Goal: Information Seeking & Learning: Learn about a topic

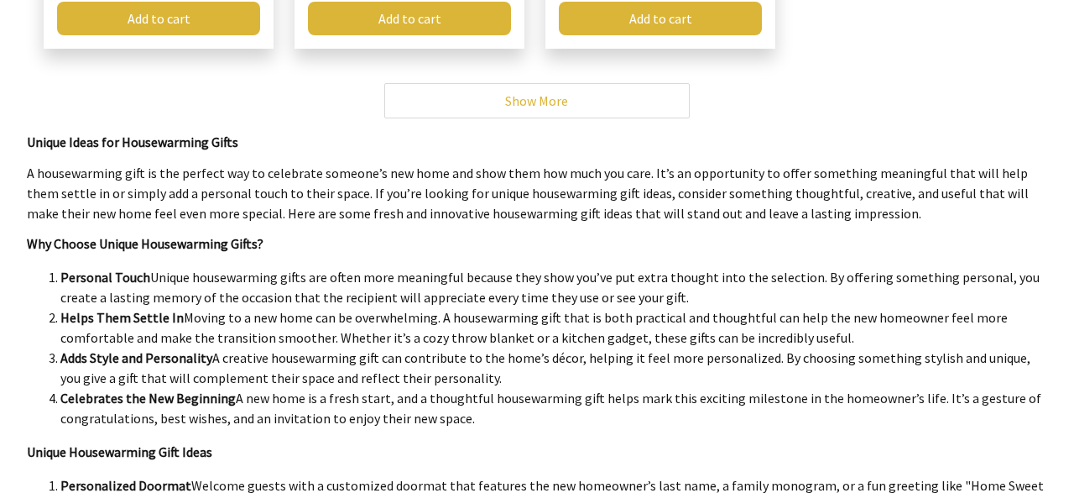
scroll to position [611, 0]
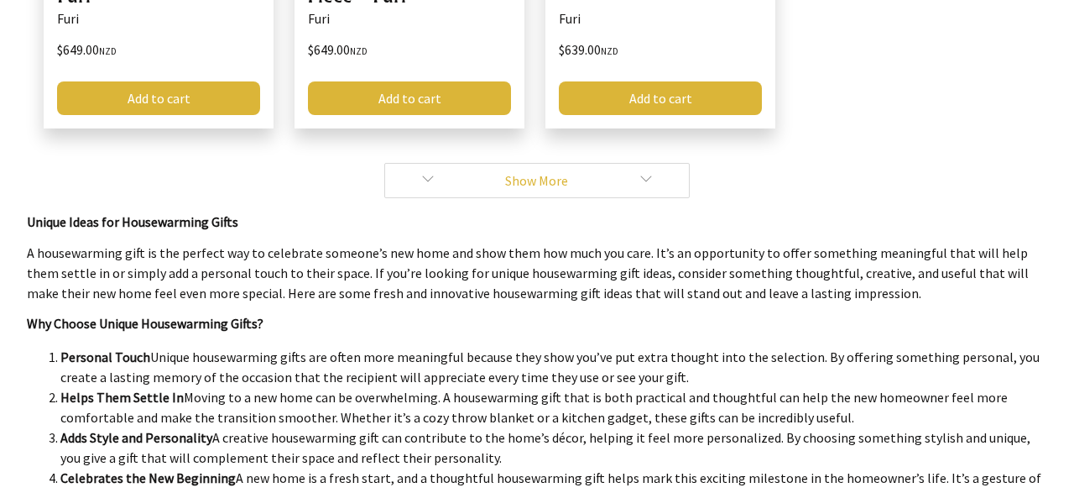
click at [567, 192] on link "Show More" at bounding box center [537, 180] width 306 height 35
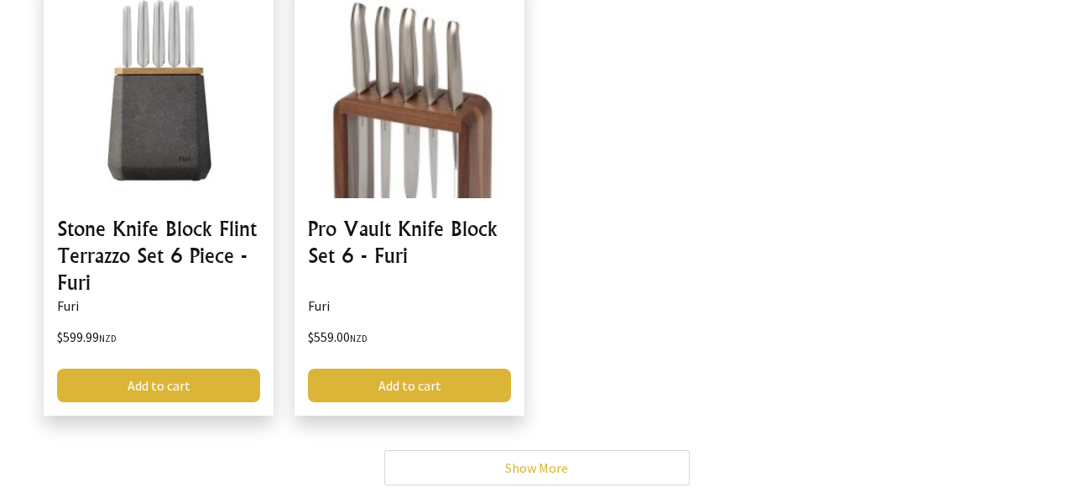
scroll to position [873, 0]
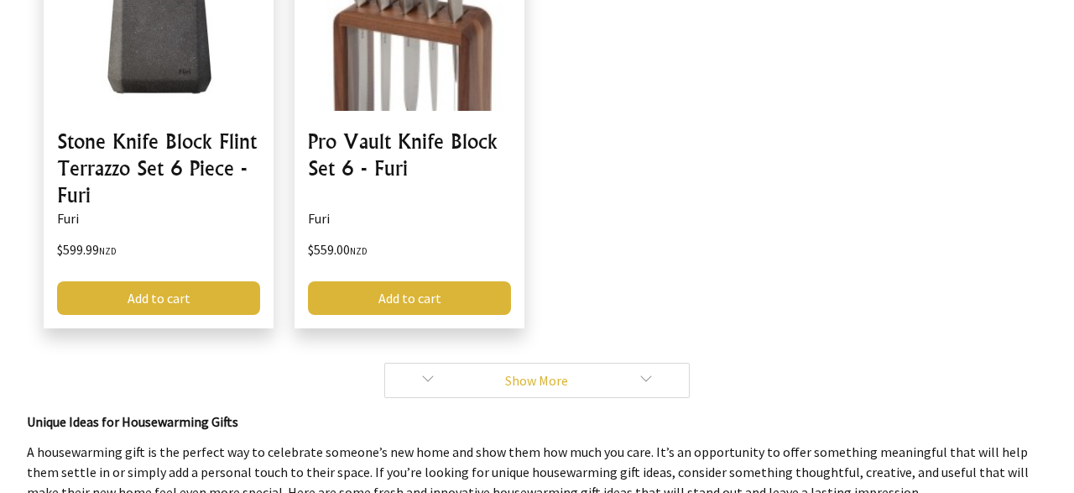
click at [521, 389] on link "Show More" at bounding box center [537, 380] width 306 height 35
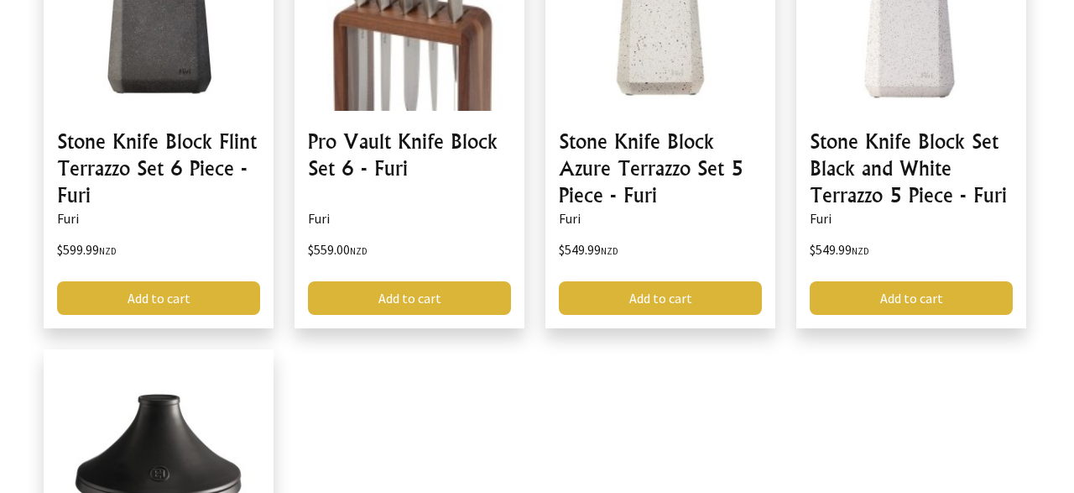
scroll to position [1397, 0]
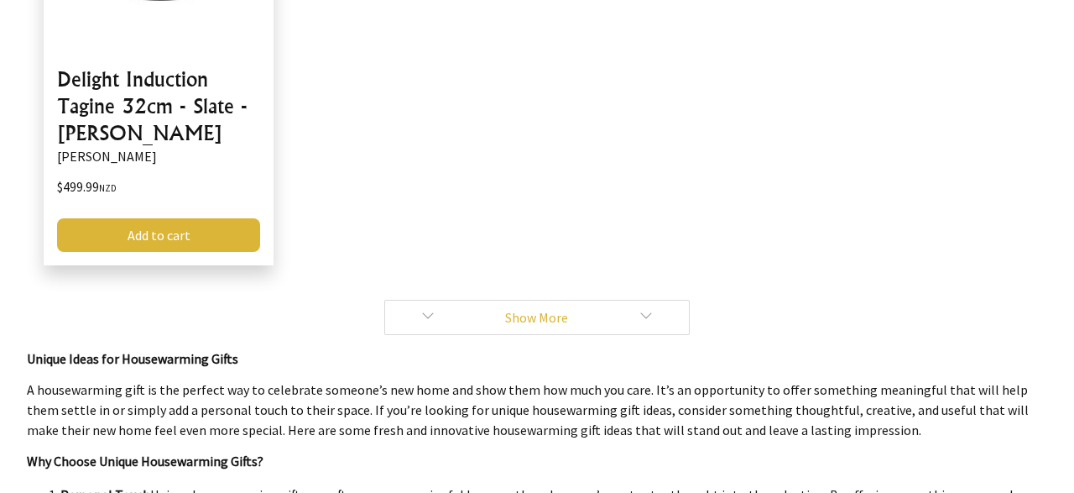
click at [508, 318] on link "Show More" at bounding box center [537, 317] width 306 height 35
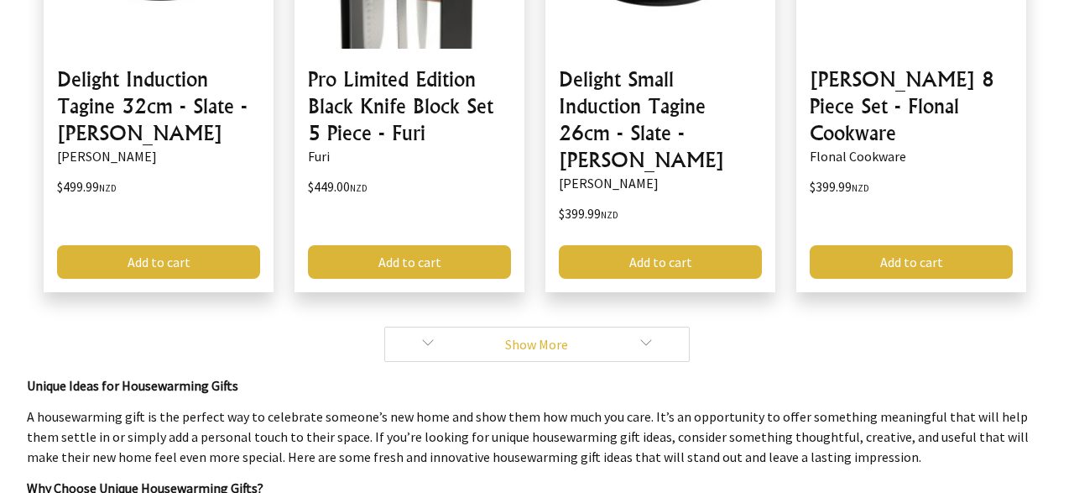
click at [508, 327] on link "Show More" at bounding box center [537, 344] width 306 height 35
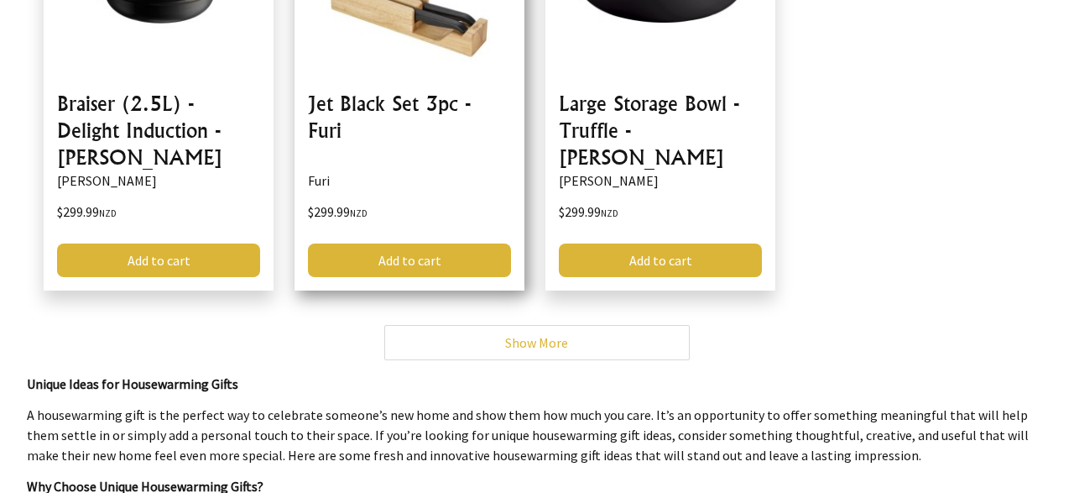
scroll to position [1833, 0]
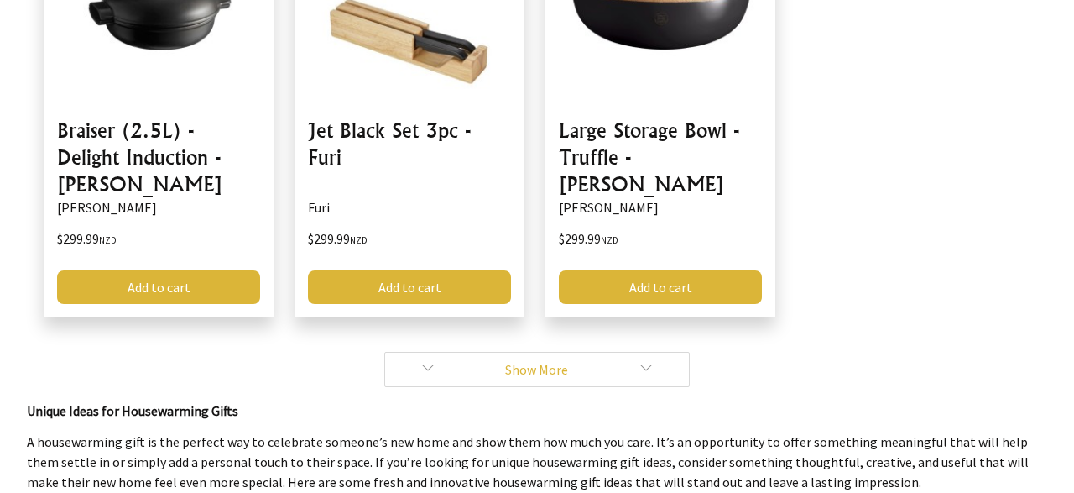
click at [531, 352] on link "Show More" at bounding box center [537, 369] width 306 height 35
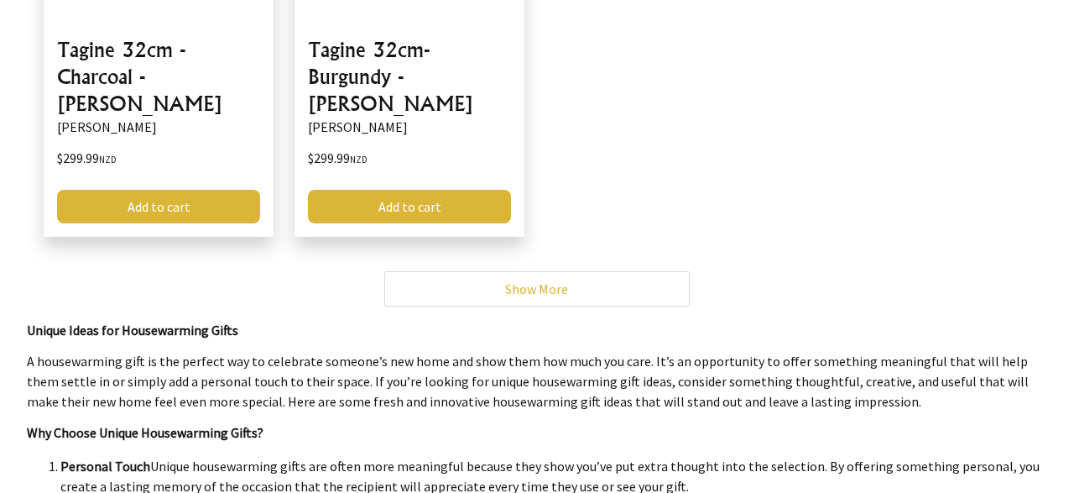
scroll to position [2444, 0]
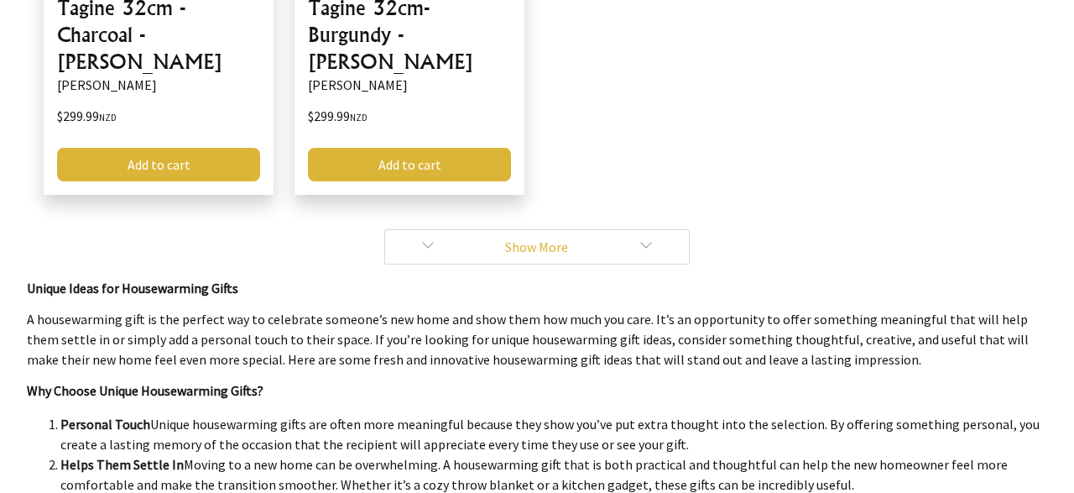
click at [542, 229] on link "Show More" at bounding box center [537, 246] width 306 height 35
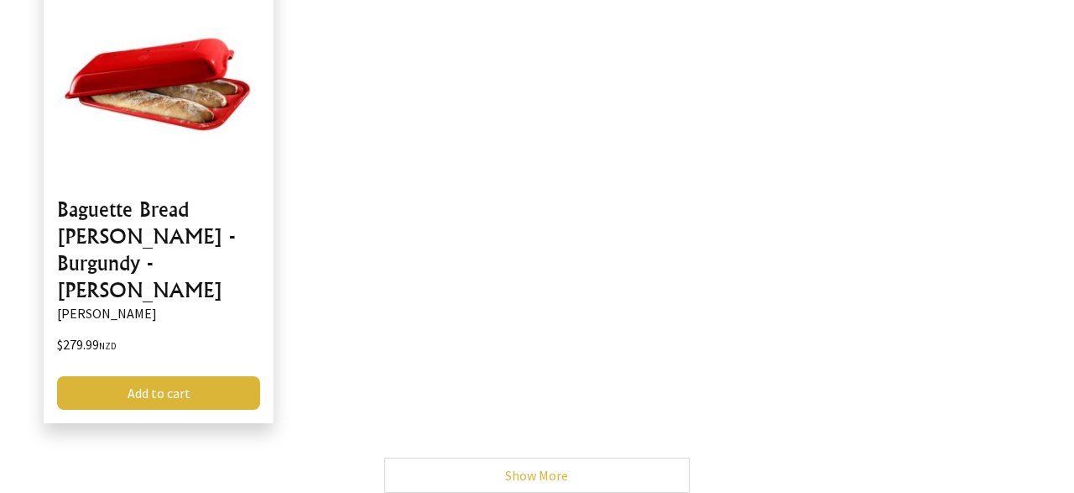
scroll to position [2706, 0]
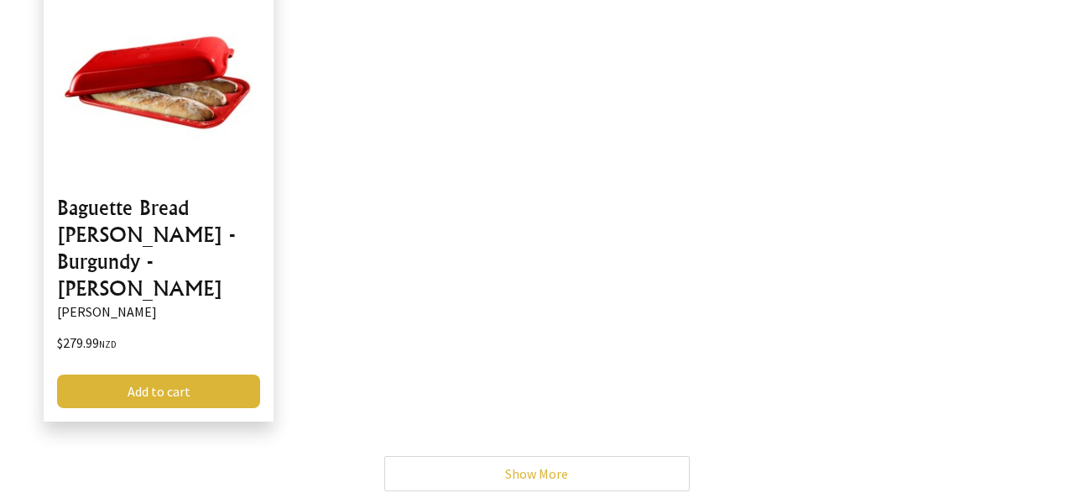
click at [507, 456] on link "Show More" at bounding box center [537, 473] width 306 height 35
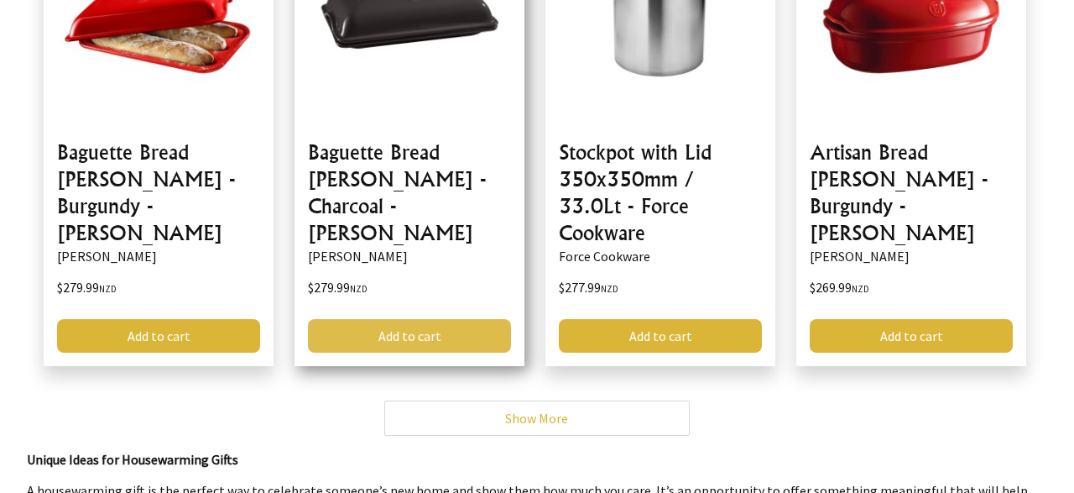
scroll to position [2794, 0]
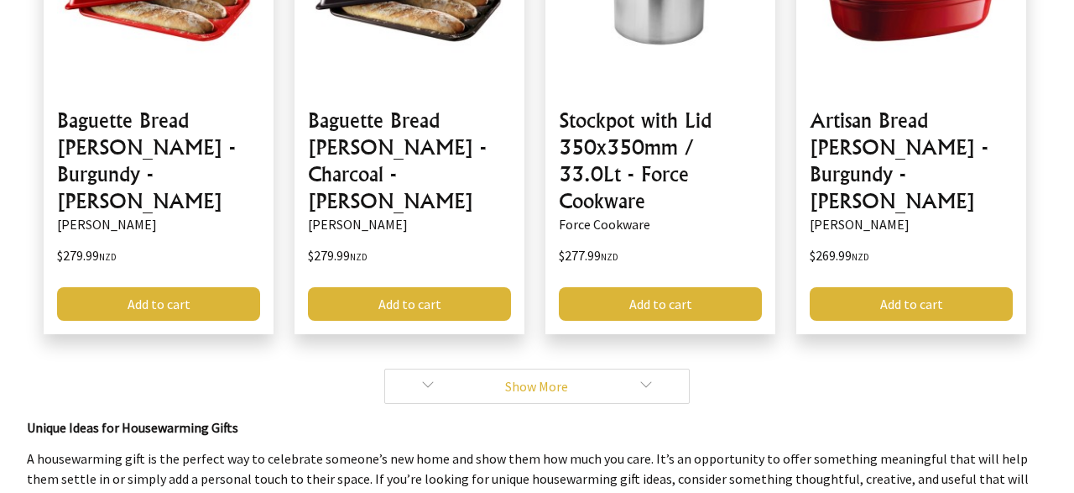
click at [473, 369] on link "Show More" at bounding box center [537, 386] width 306 height 35
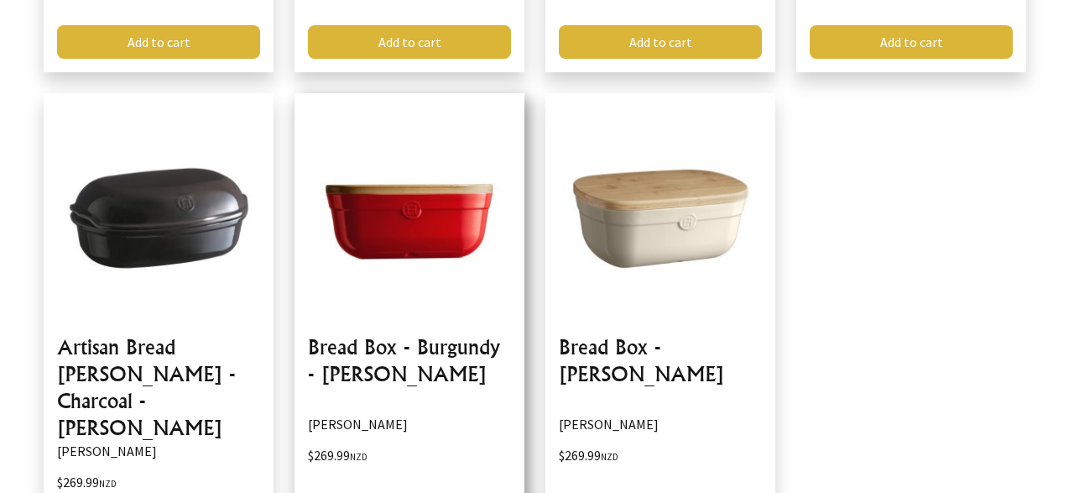
scroll to position [3317, 0]
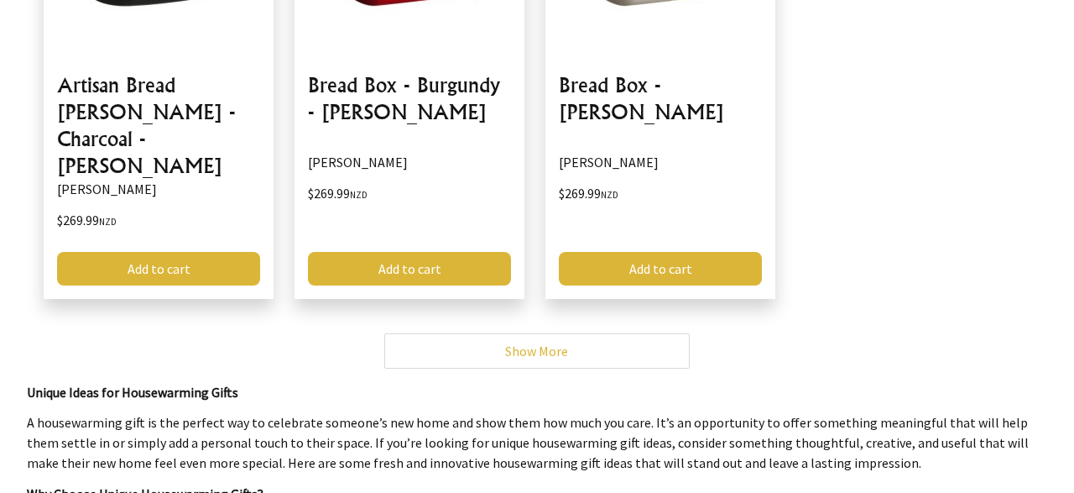
click at [464, 333] on link "Show More" at bounding box center [537, 350] width 306 height 35
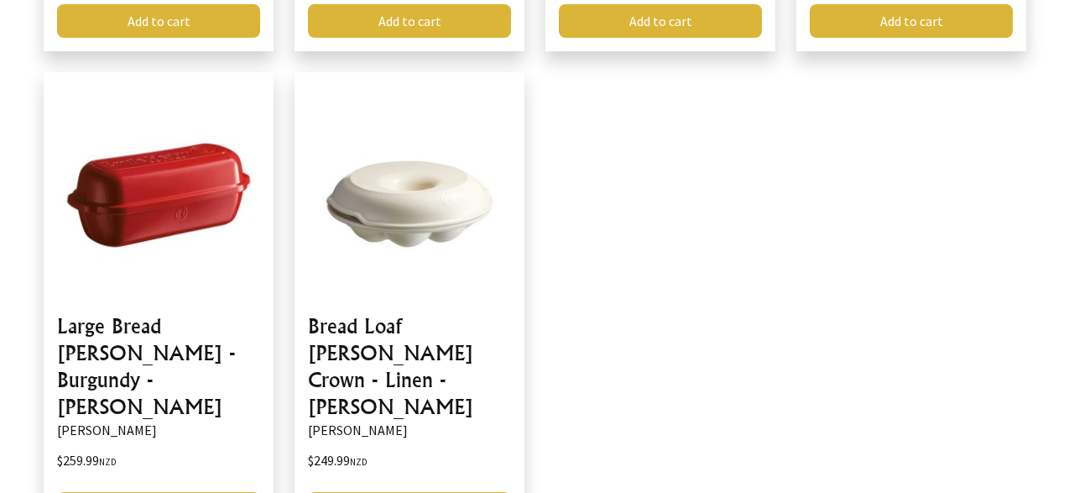
scroll to position [3579, 0]
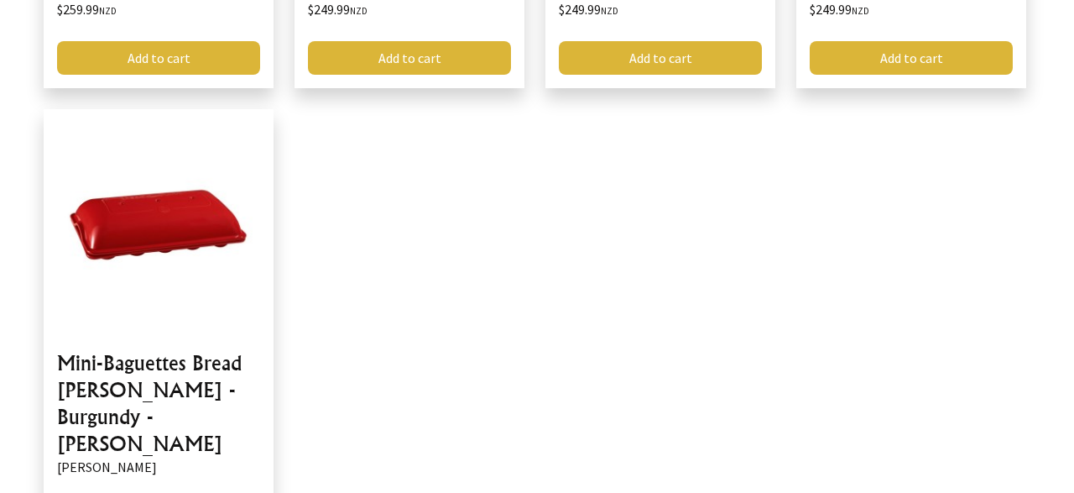
scroll to position [4365, 0]
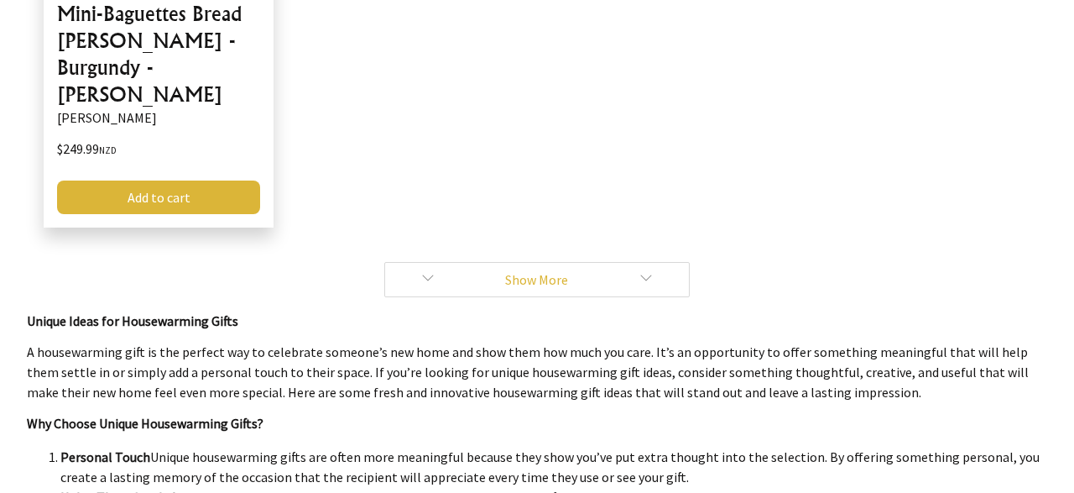
click at [578, 262] on link "Show More" at bounding box center [537, 279] width 306 height 35
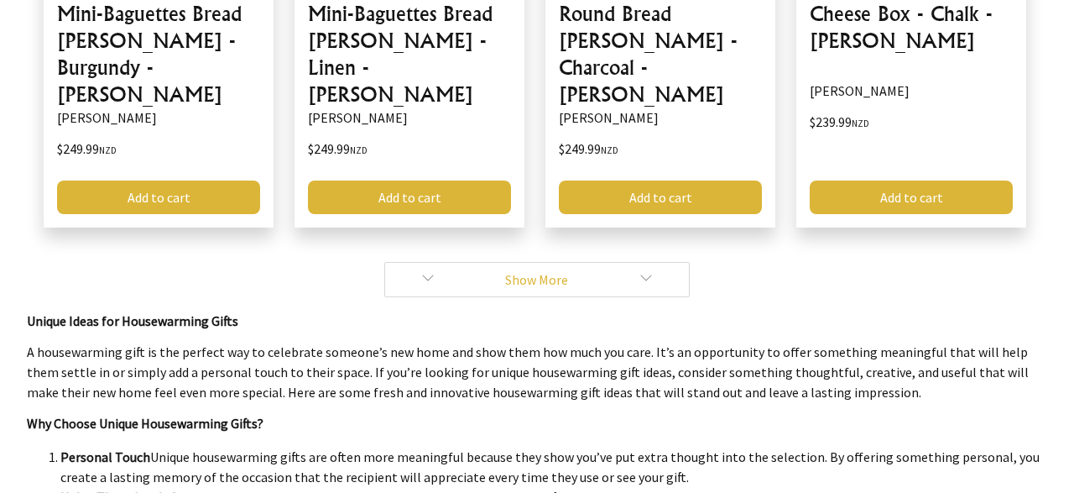
click at [530, 262] on link "Show More" at bounding box center [537, 279] width 306 height 35
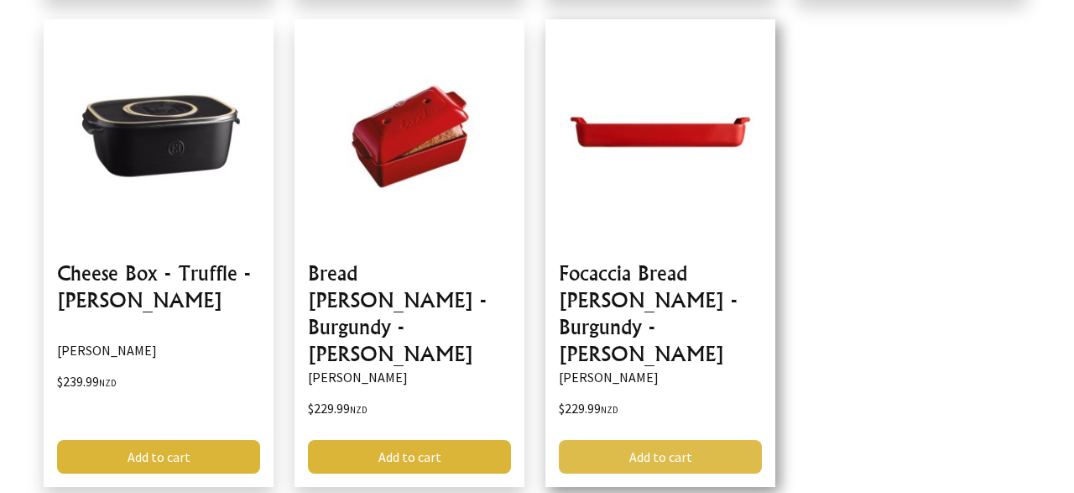
scroll to position [4627, 0]
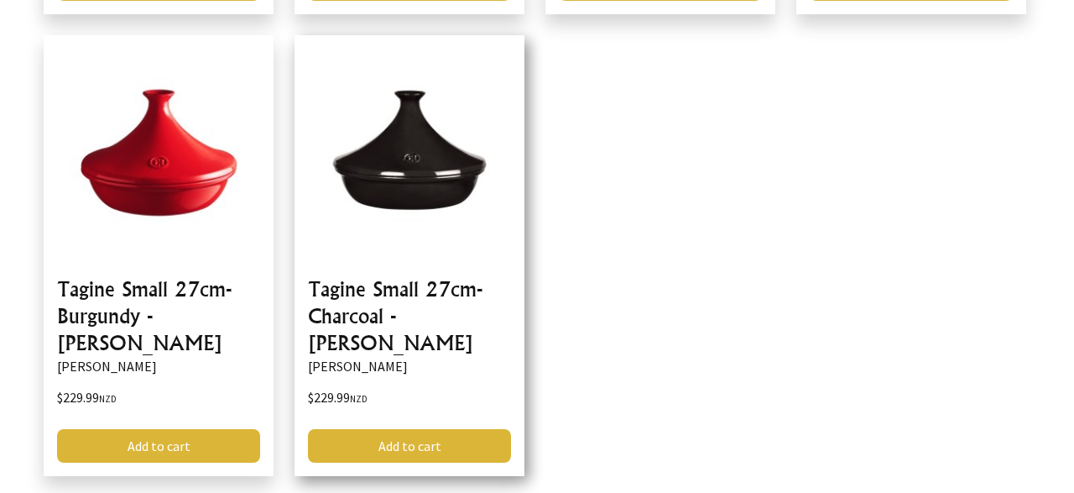
scroll to position [5151, 0]
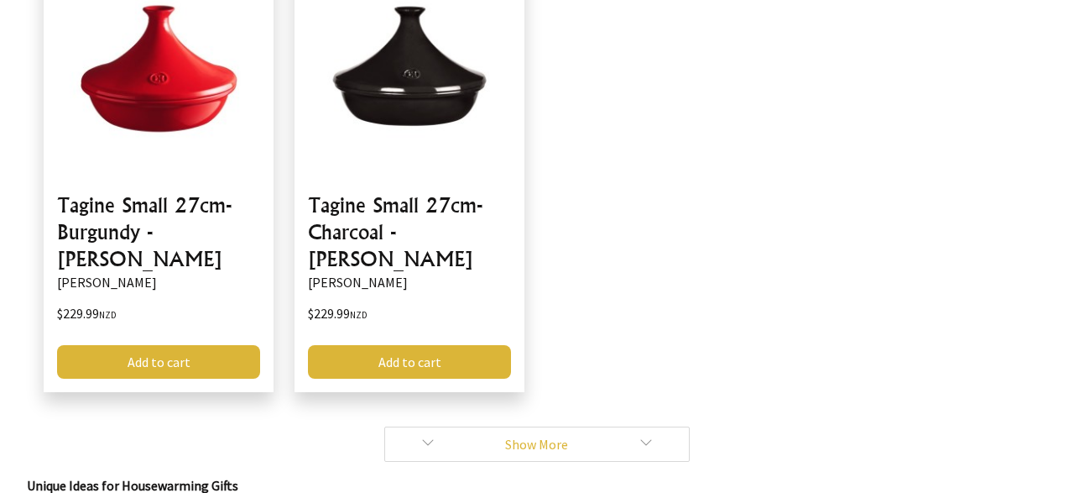
click at [545, 426] on link "Show More" at bounding box center [537, 443] width 306 height 35
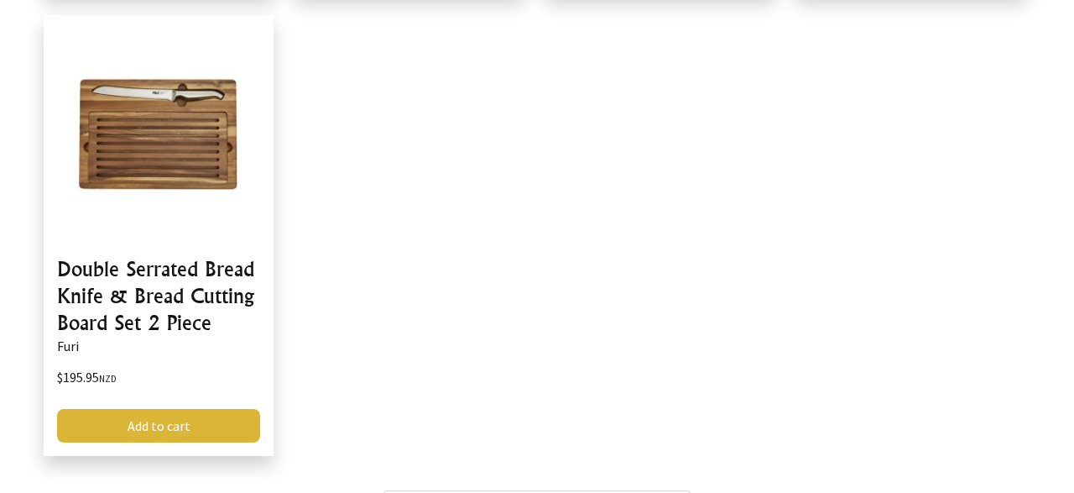
scroll to position [5587, 0]
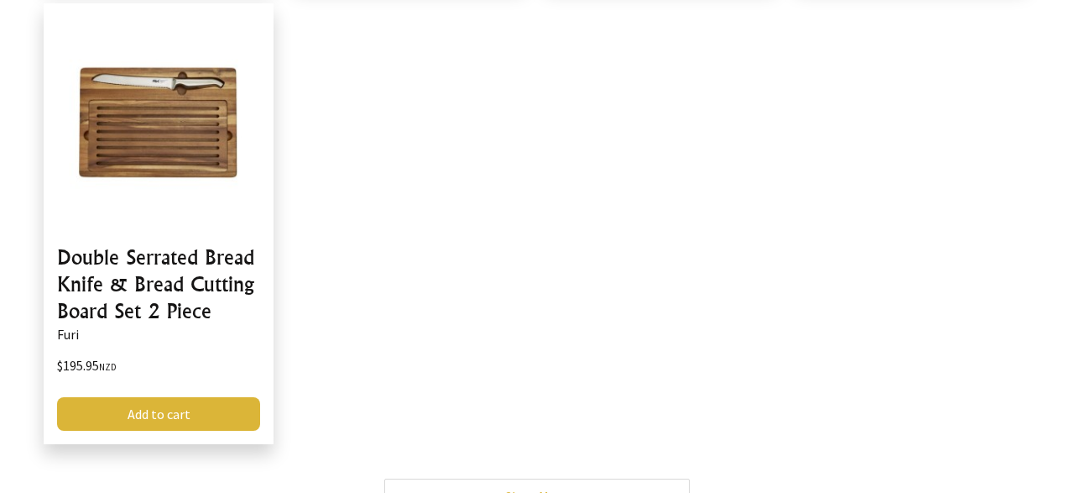
click at [536, 478] on link "Show More" at bounding box center [537, 495] width 306 height 35
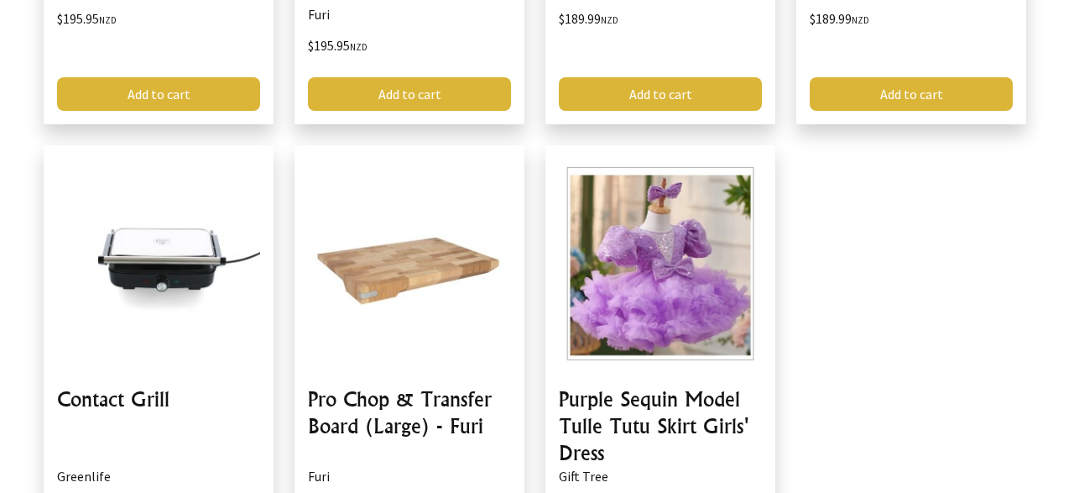
scroll to position [6024, 0]
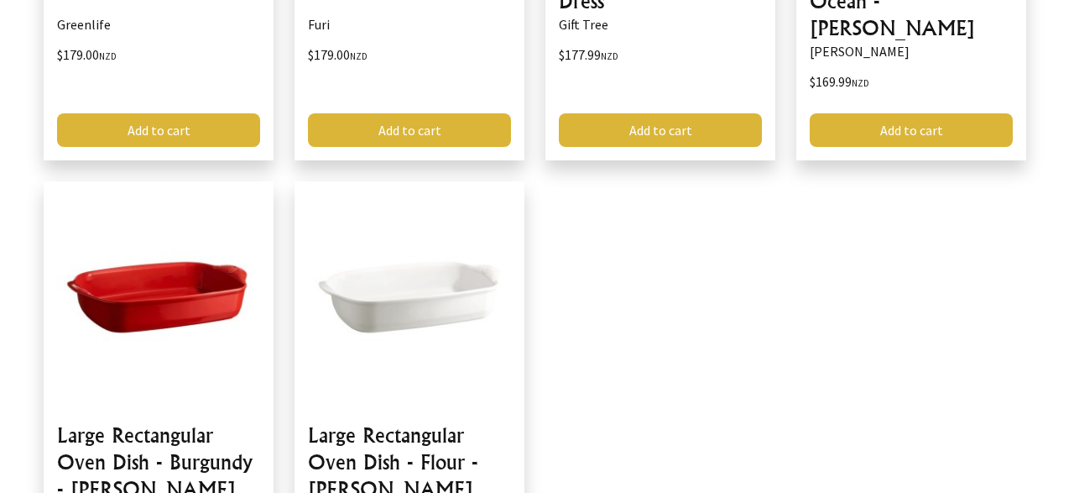
scroll to position [6460, 0]
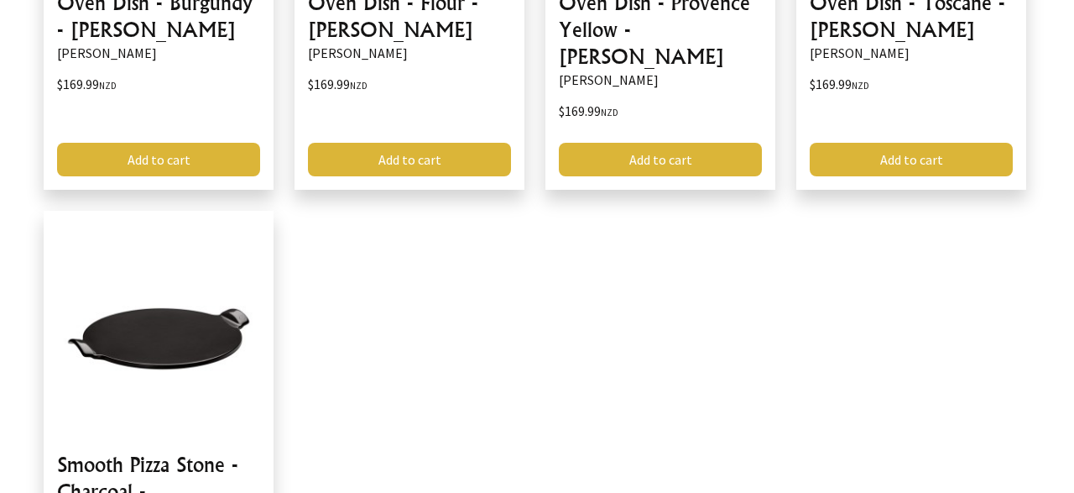
scroll to position [6984, 0]
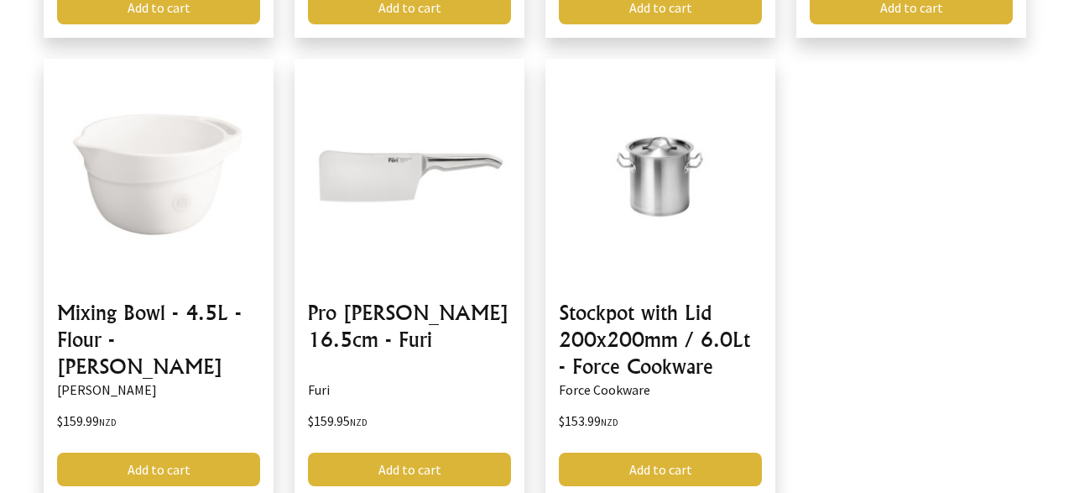
scroll to position [7508, 0]
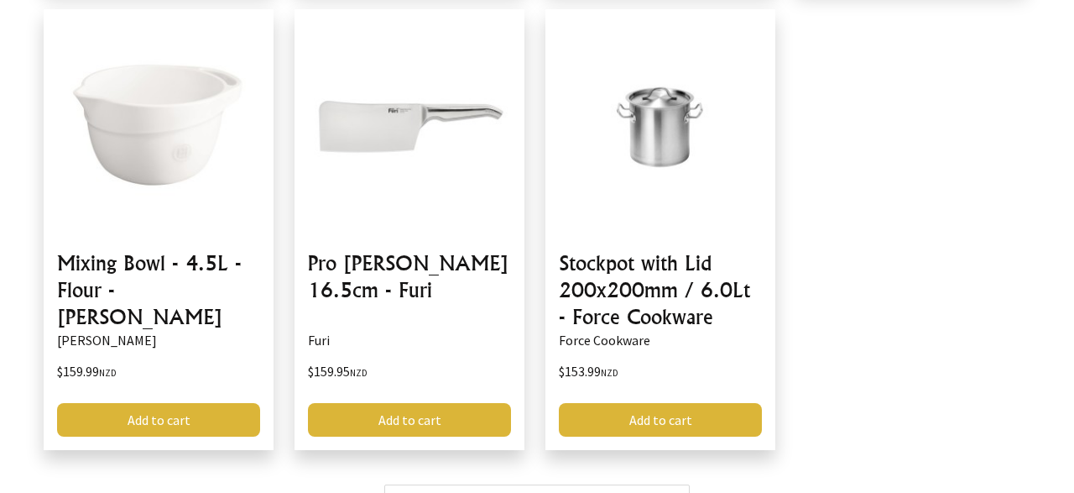
click at [518, 484] on link "Show More" at bounding box center [537, 501] width 306 height 35
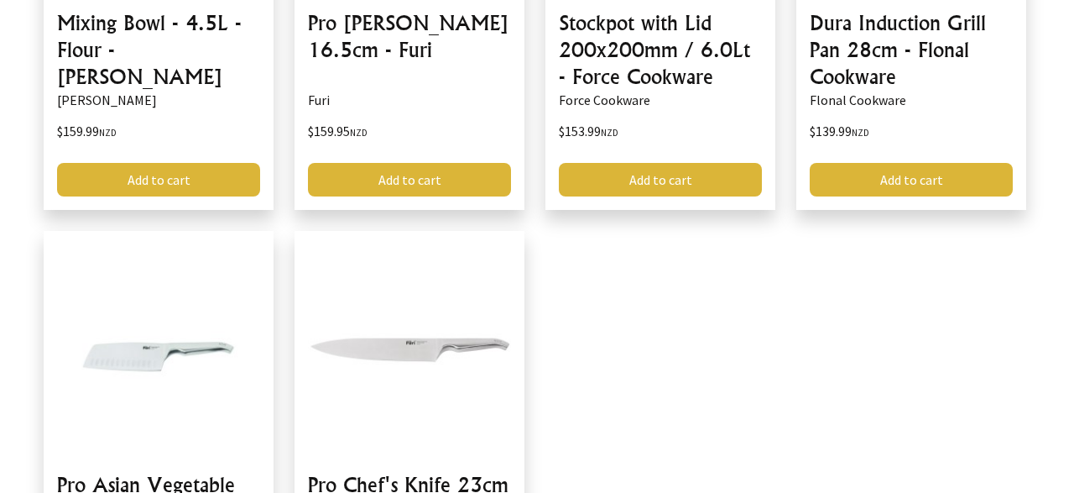
scroll to position [7770, 0]
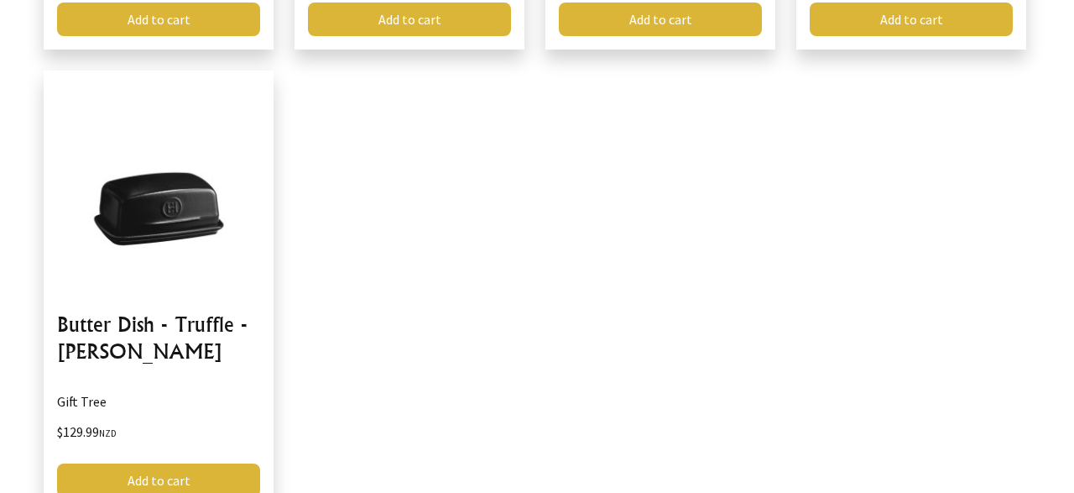
scroll to position [8381, 0]
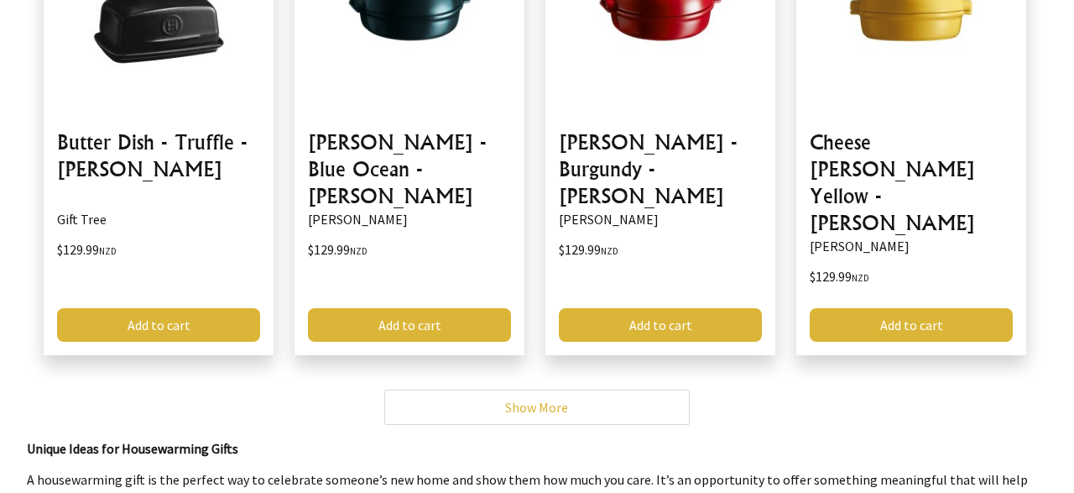
scroll to position [8381, 0]
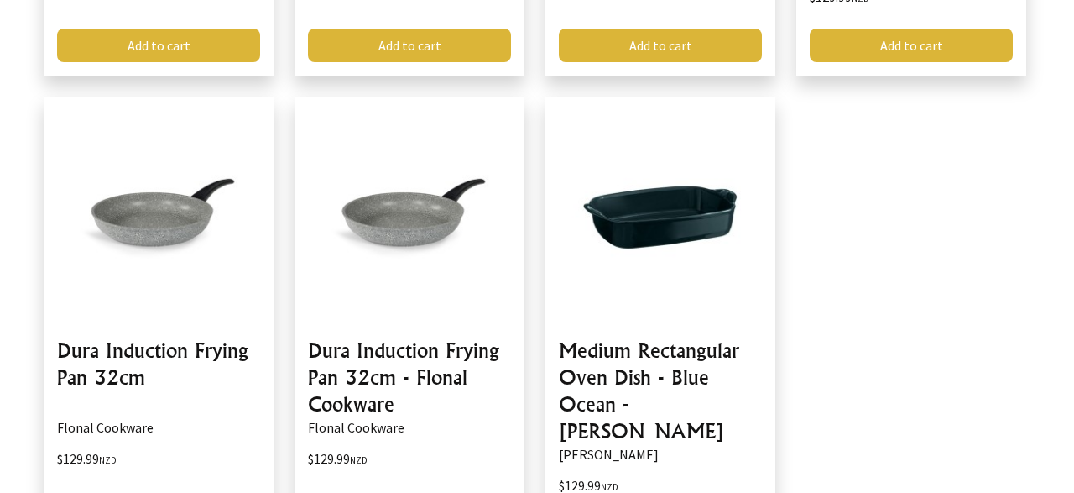
scroll to position [8905, 0]
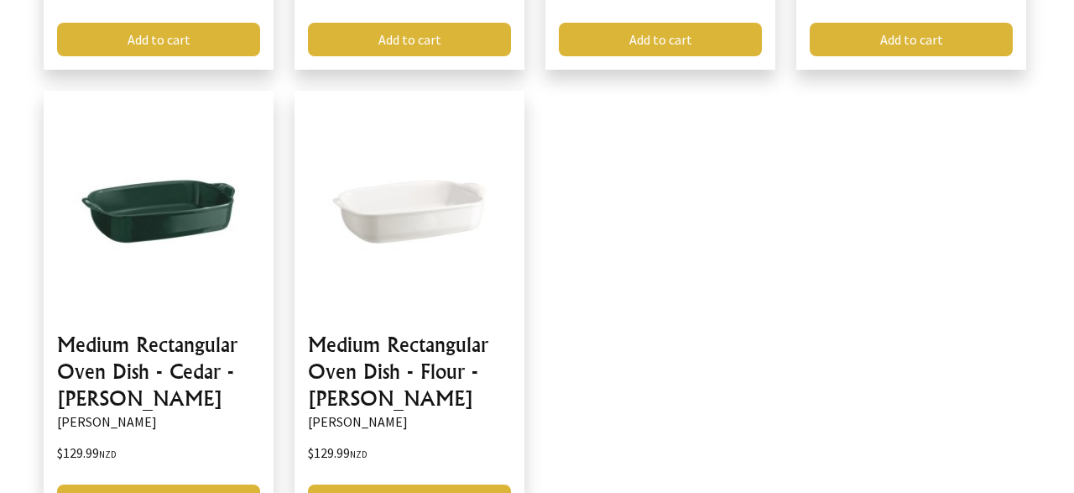
scroll to position [9341, 0]
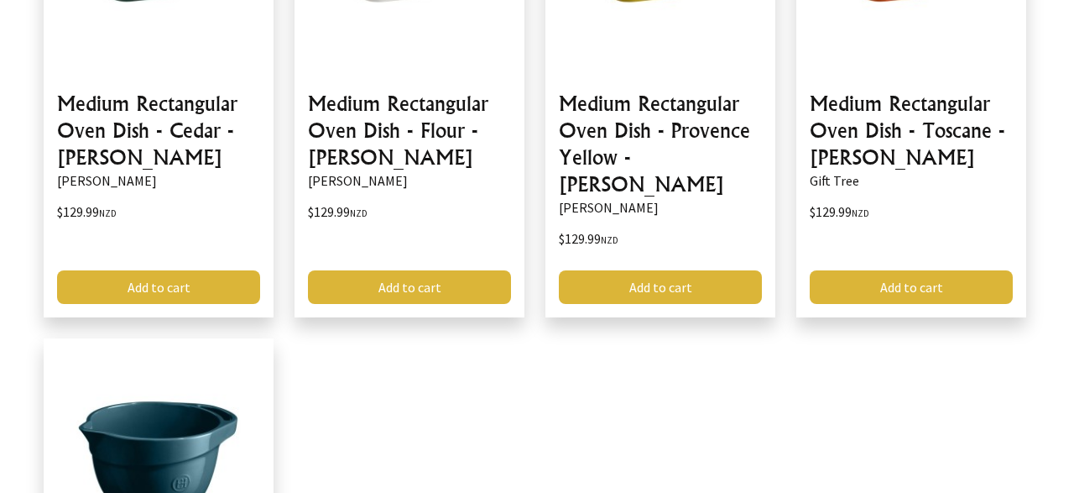
scroll to position [9690, 0]
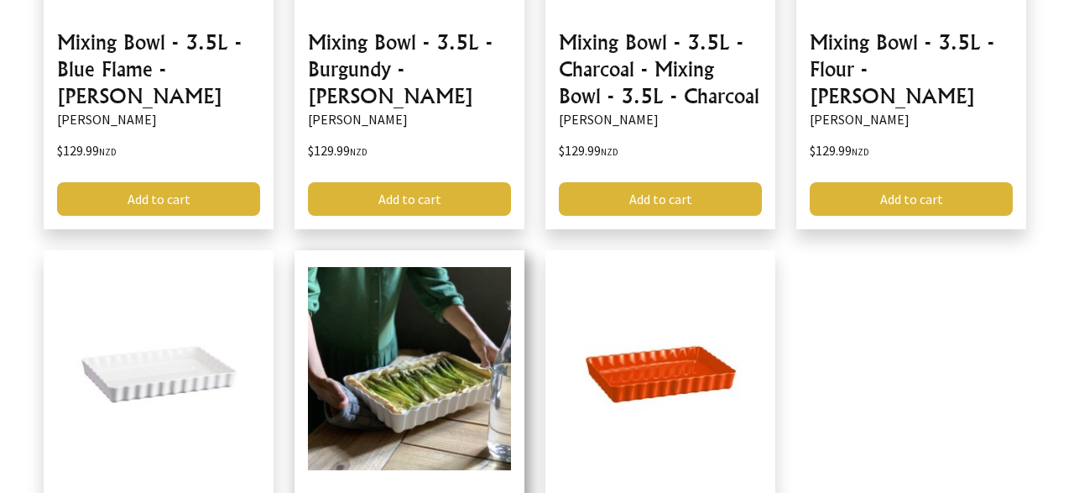
scroll to position [10214, 0]
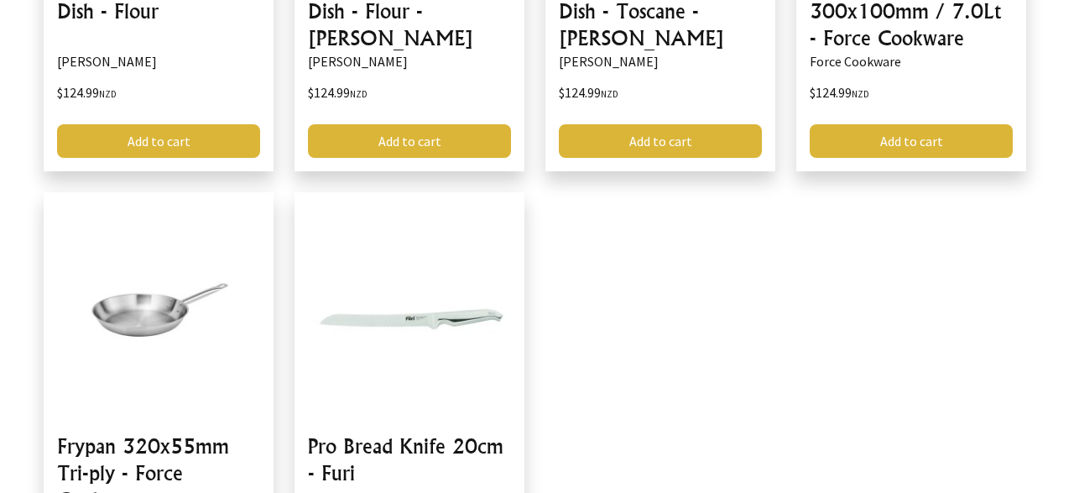
scroll to position [10651, 0]
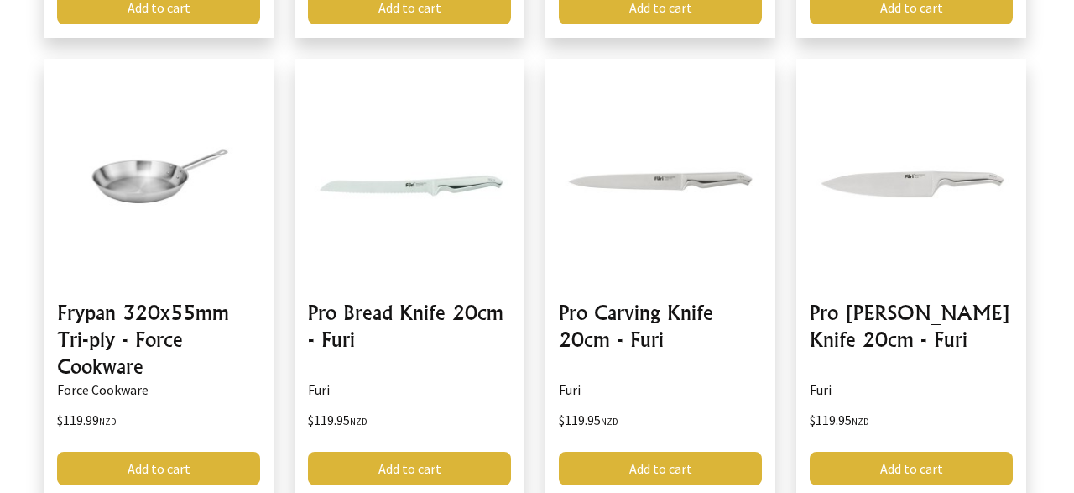
scroll to position [10913, 0]
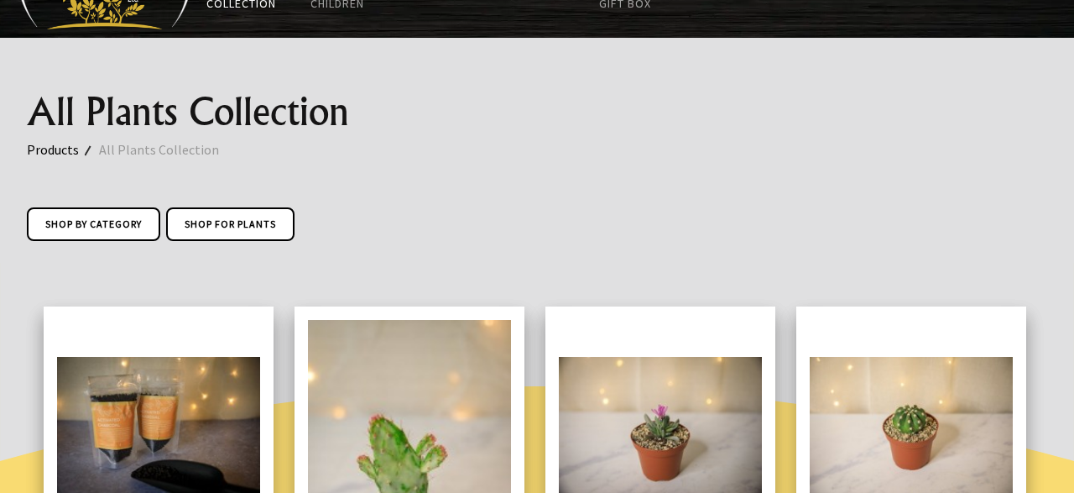
scroll to position [87, 0]
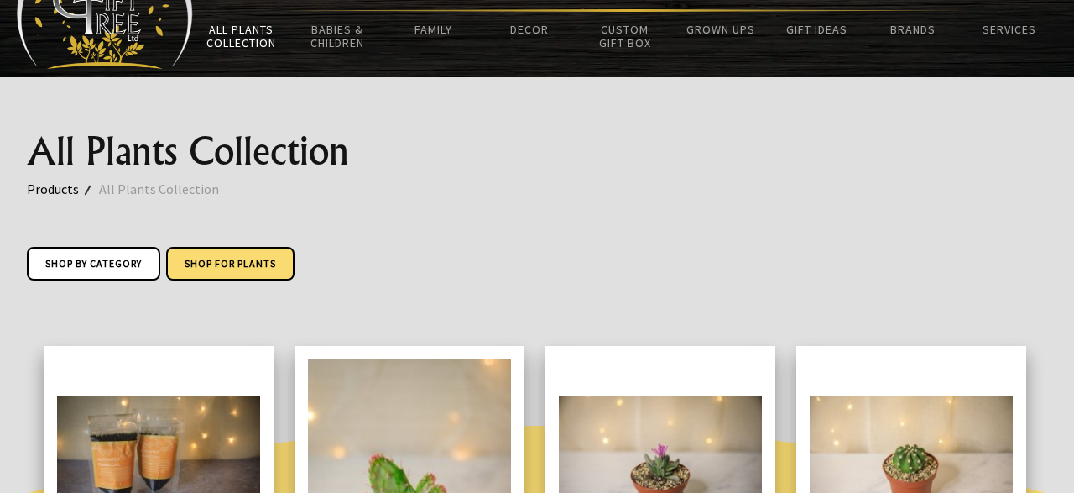
click at [206, 259] on link "Shop for Plants" at bounding box center [230, 264] width 128 height 34
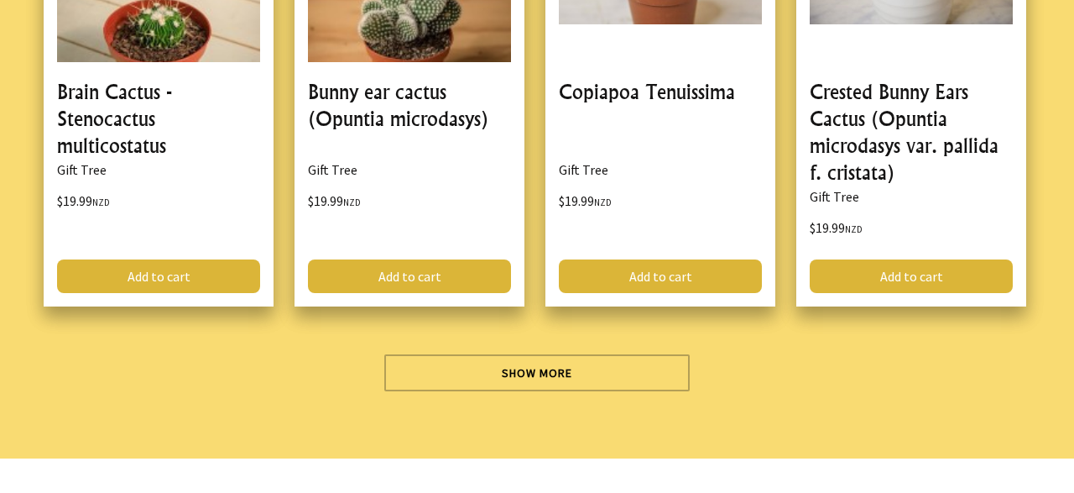
scroll to position [4807, 0]
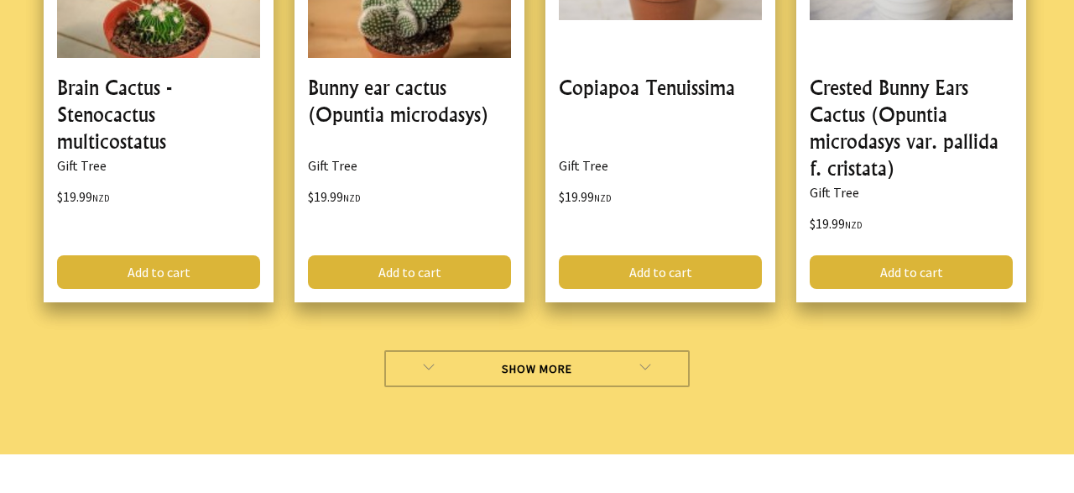
click at [478, 350] on link "Show More" at bounding box center [537, 368] width 306 height 37
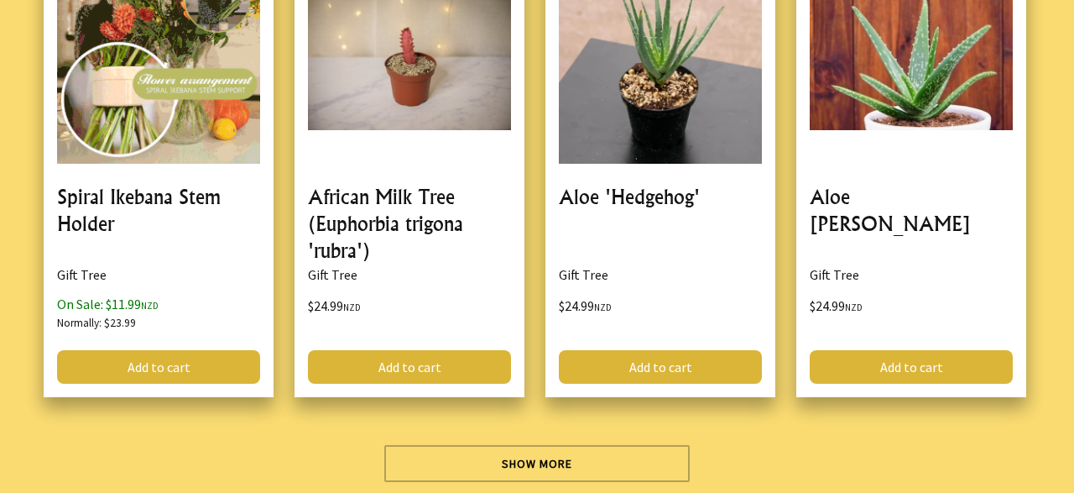
scroll to position [9522, 0]
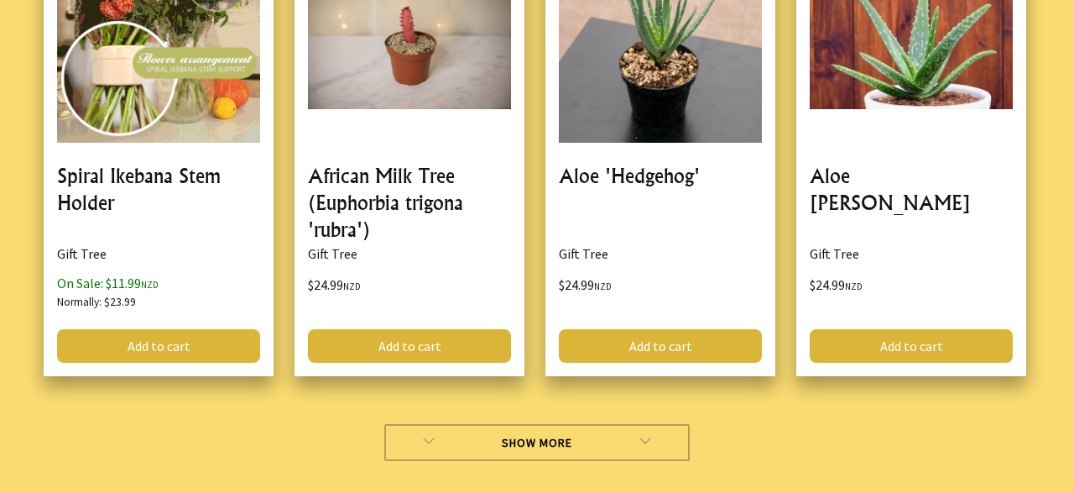
click at [473, 424] on link "Show More" at bounding box center [537, 442] width 306 height 37
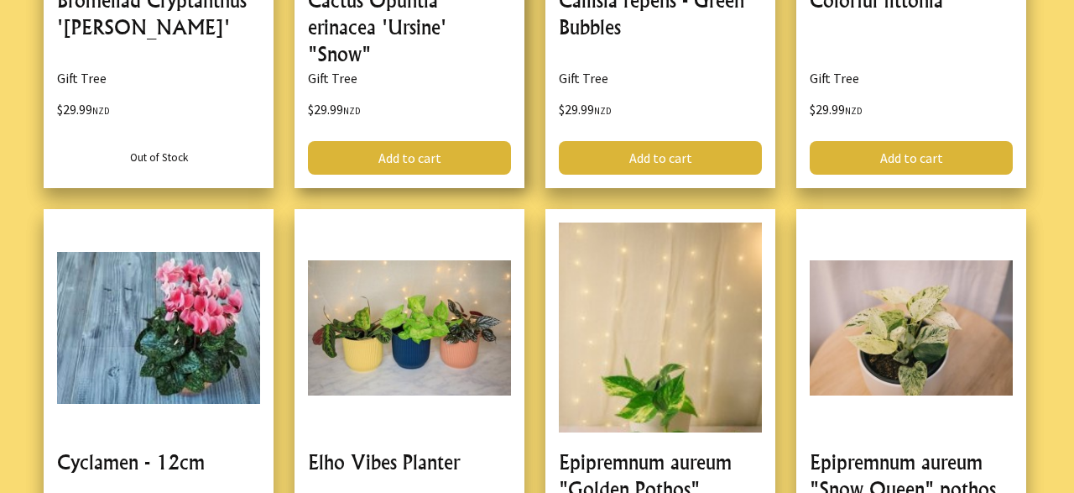
scroll to position [14236, 0]
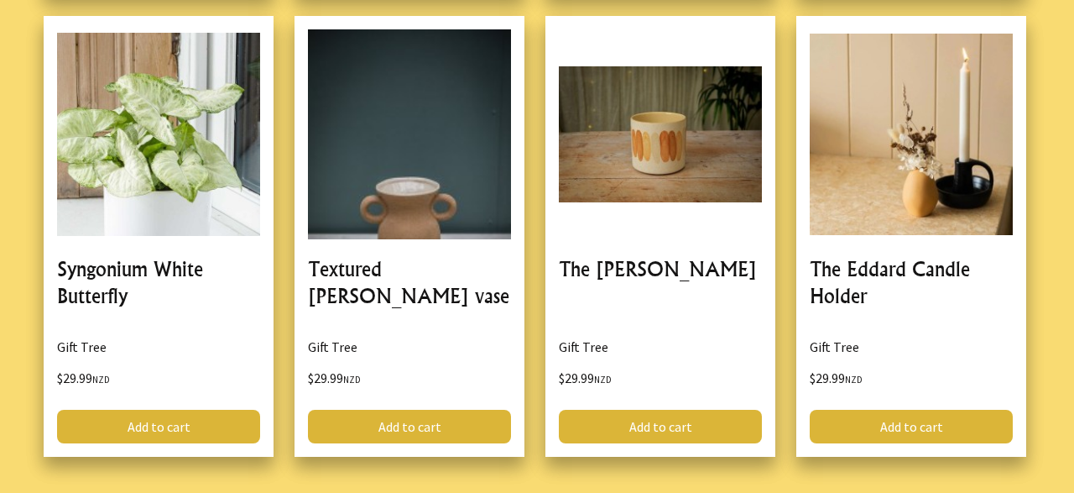
scroll to position [19037, 0]
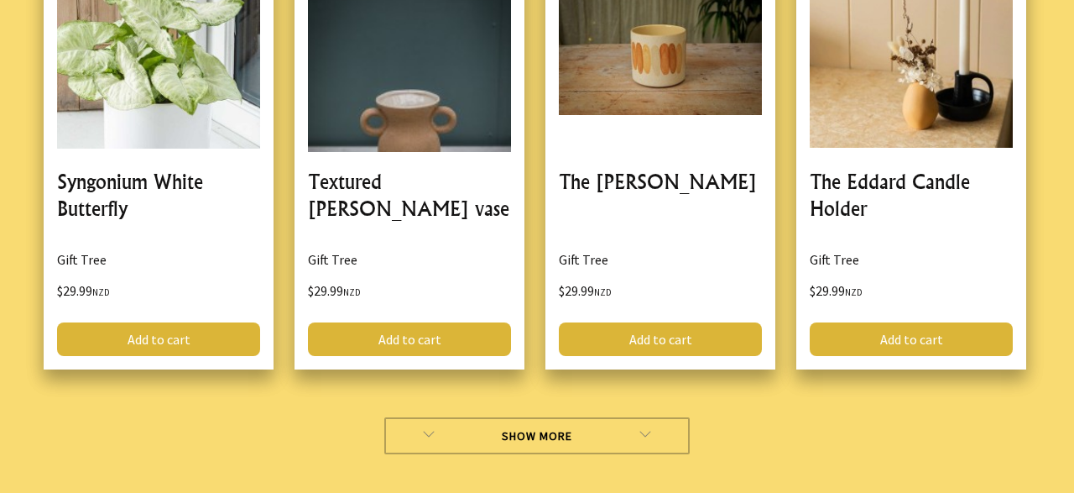
click at [539, 417] on link "Show More" at bounding box center [537, 435] width 306 height 37
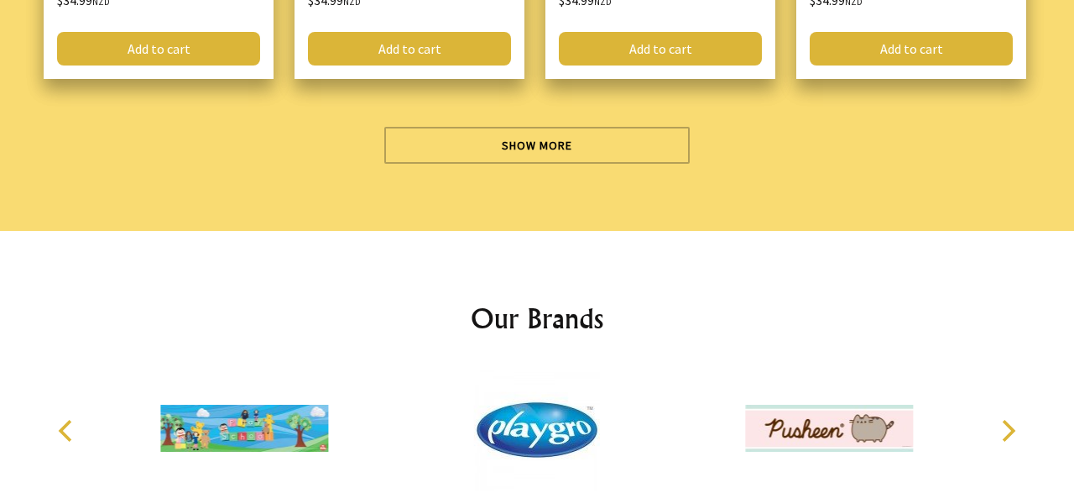
scroll to position [24004, 0]
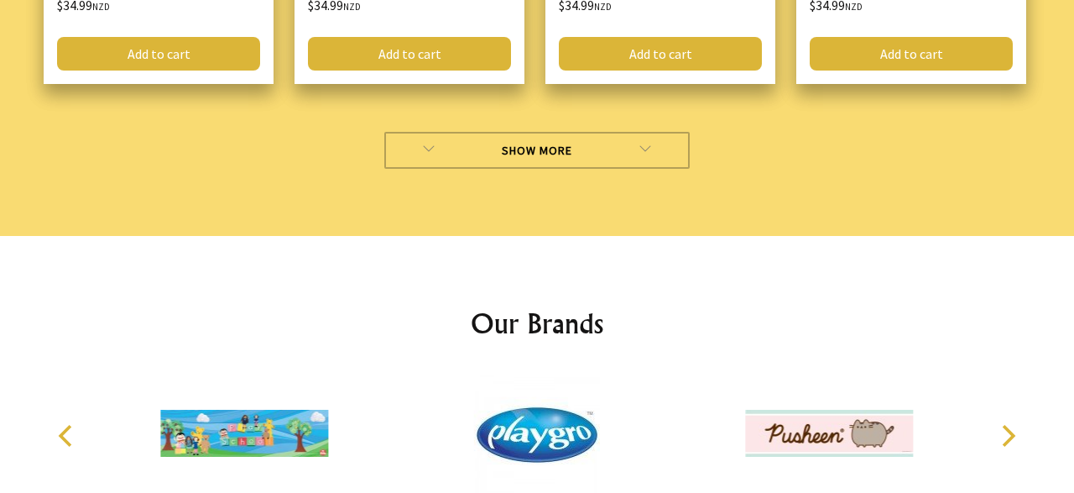
click at [487, 132] on link "Show More" at bounding box center [537, 150] width 306 height 37
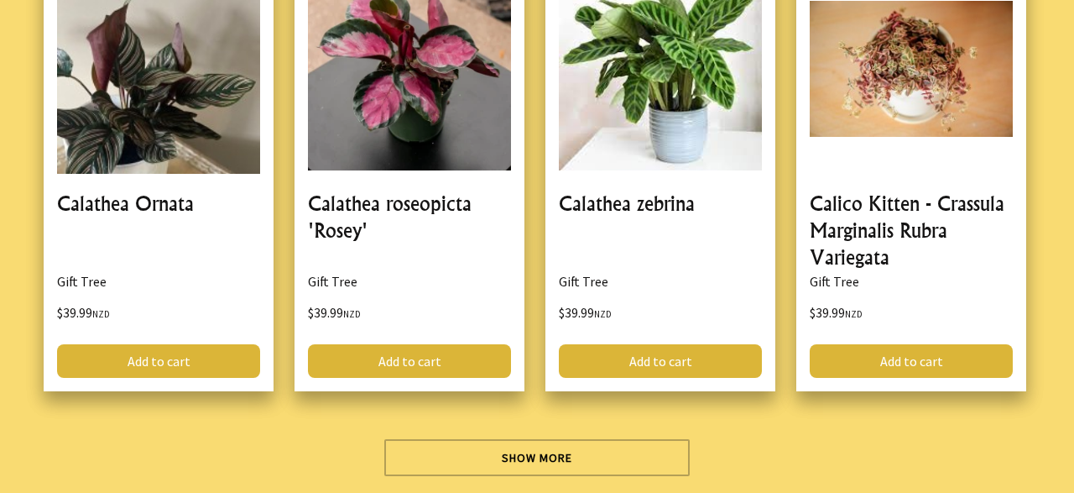
scroll to position [28631, 0]
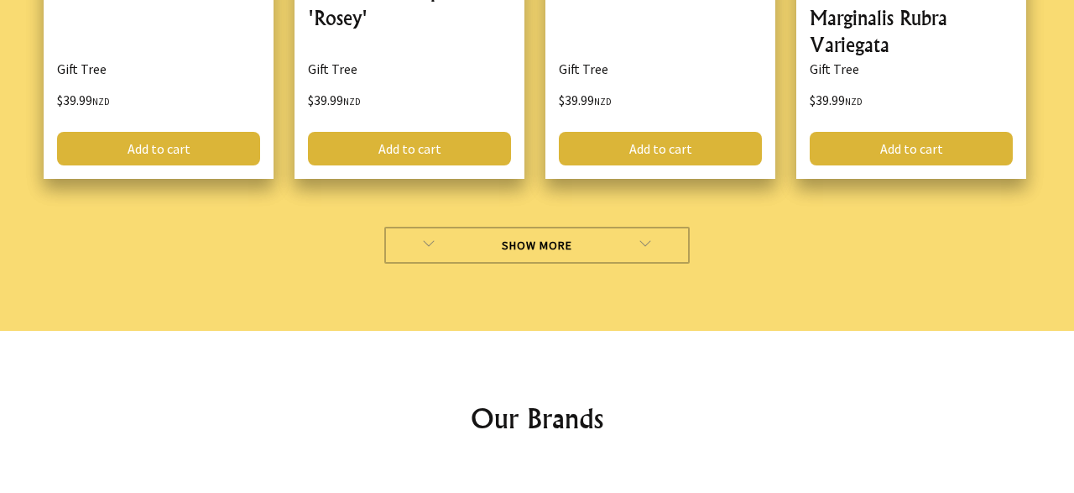
click at [583, 227] on link "Show More" at bounding box center [537, 245] width 306 height 37
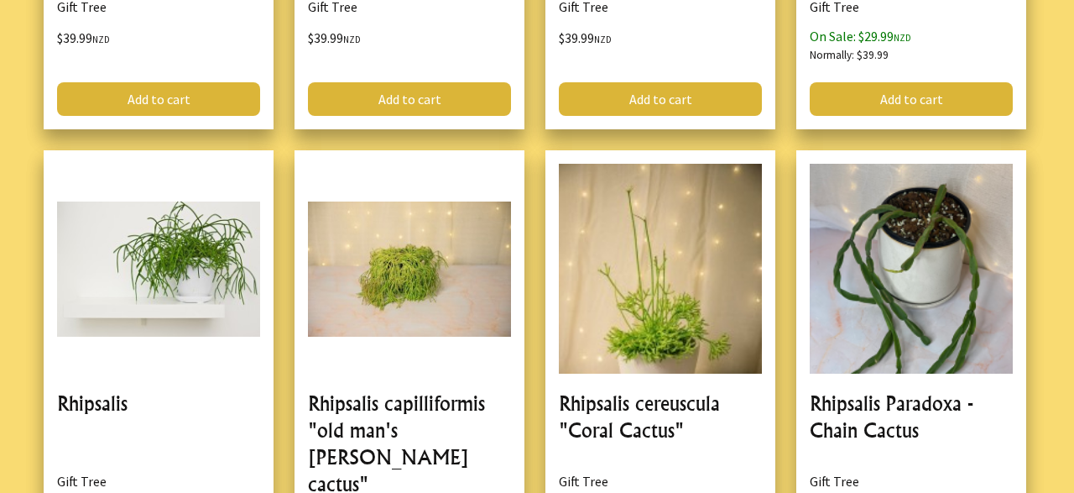
scroll to position [32996, 0]
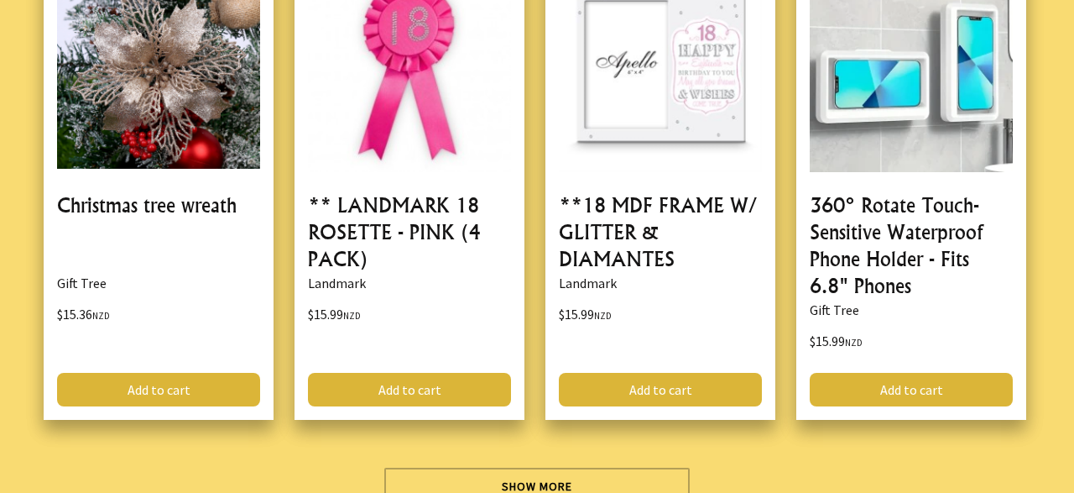
scroll to position [5151, 0]
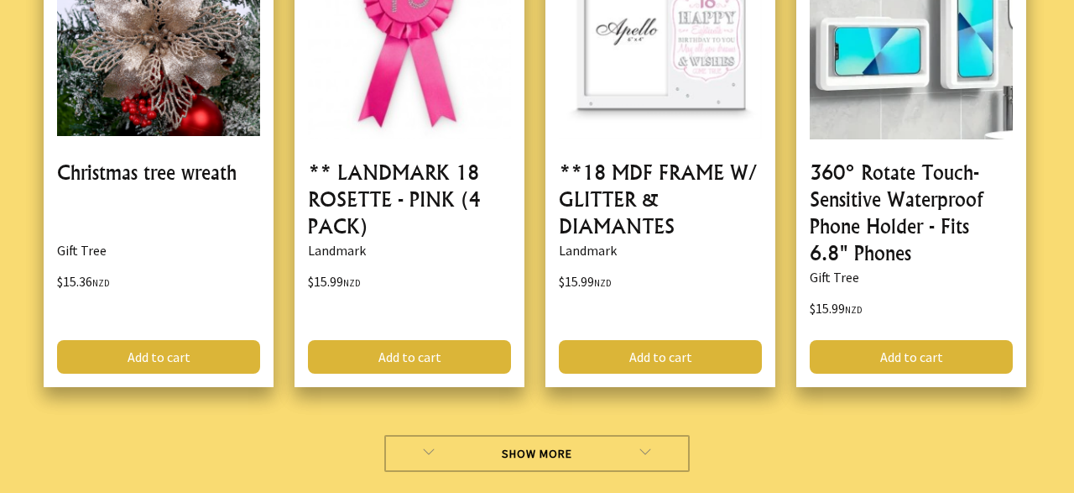
click at [604, 457] on link "Show More" at bounding box center [537, 453] width 306 height 37
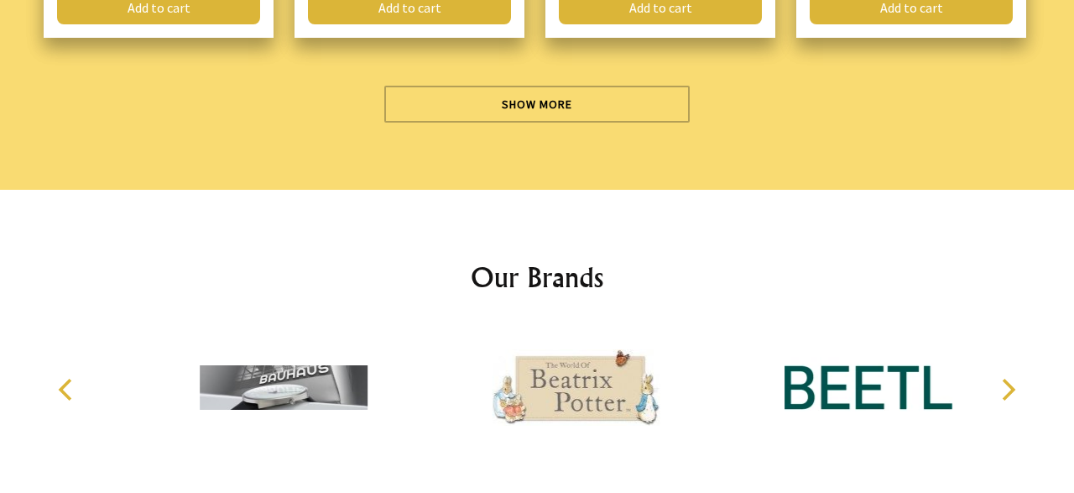
scroll to position [10362, 0]
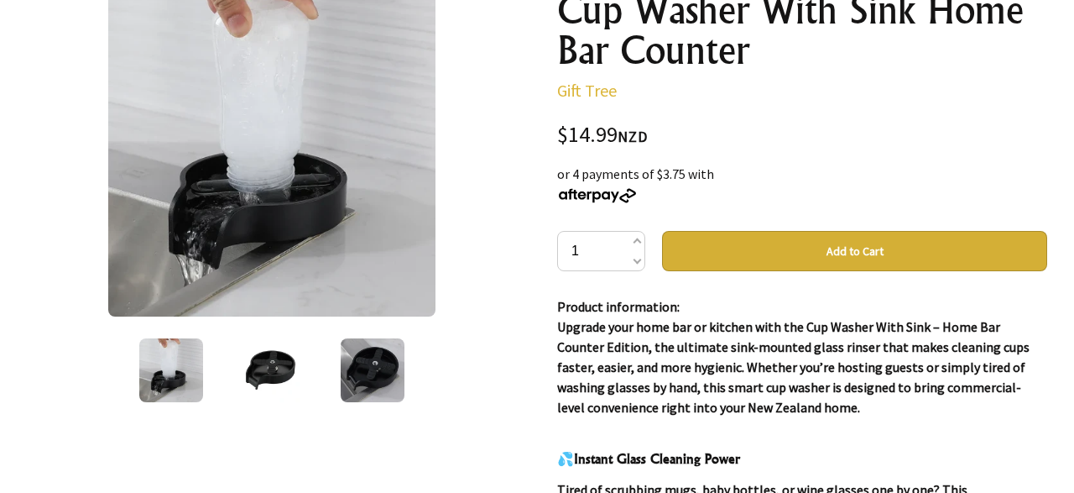
scroll to position [262, 0]
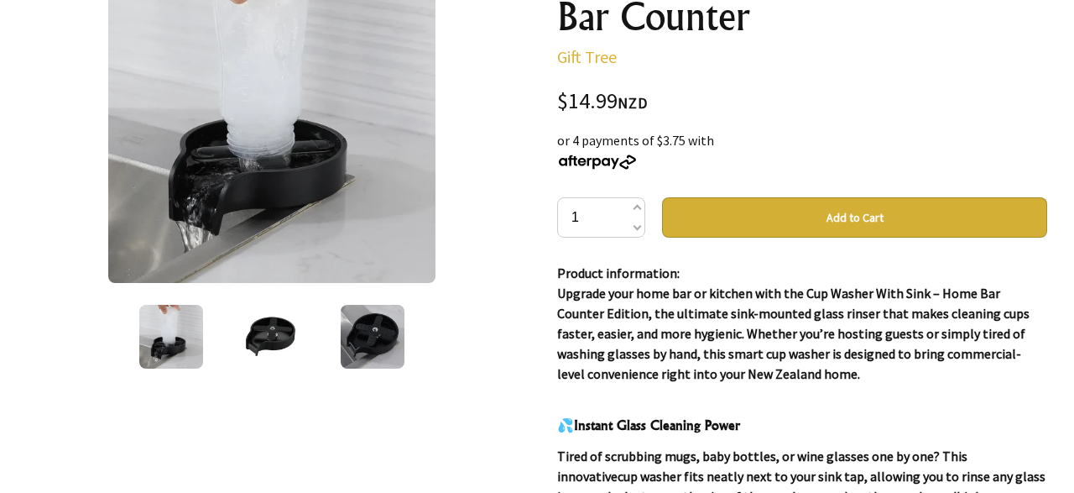
click at [249, 346] on img at bounding box center [272, 337] width 64 height 64
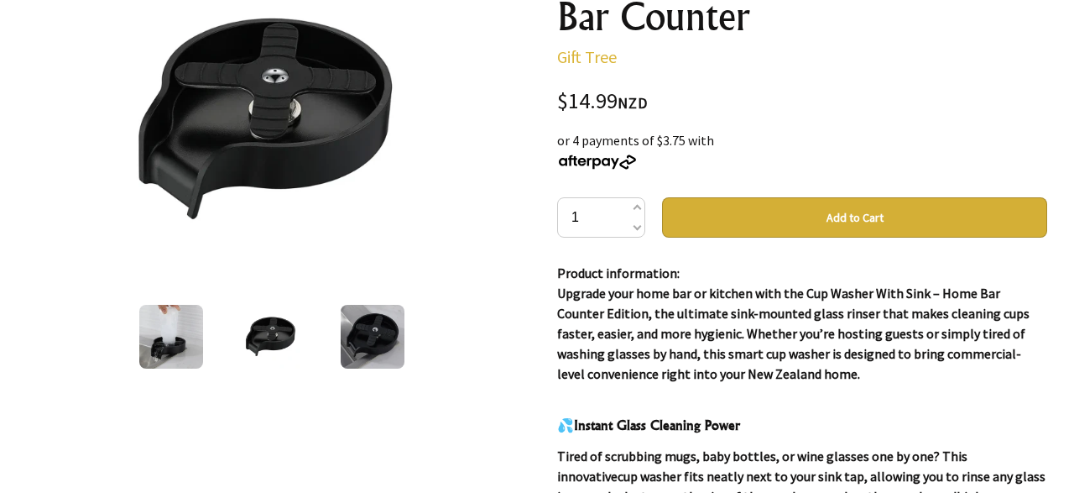
click at [382, 336] on img at bounding box center [373, 337] width 64 height 64
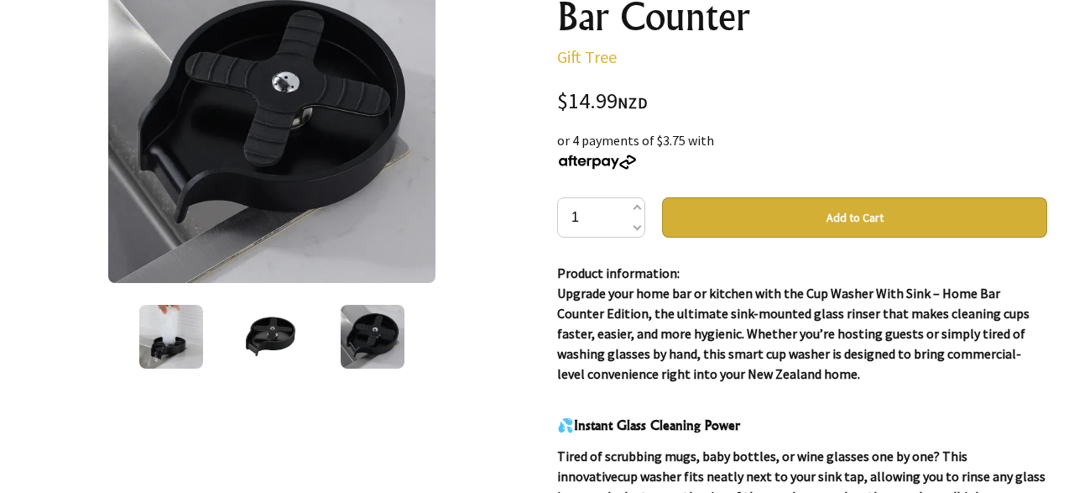
click at [177, 355] on img at bounding box center [171, 337] width 64 height 64
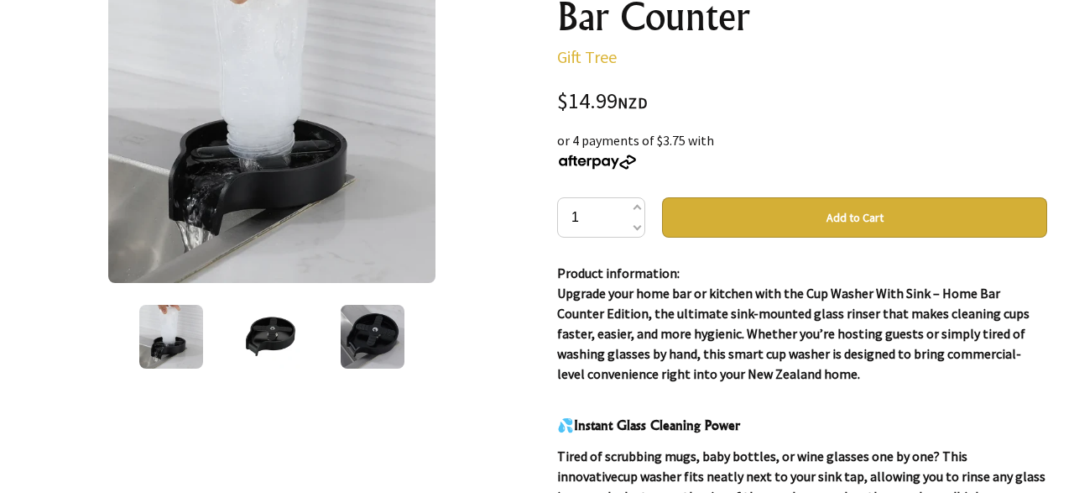
drag, startPoint x: 256, startPoint y: 319, endPoint x: 272, endPoint y: 318, distance: 16.0
click at [257, 318] on img at bounding box center [272, 337] width 64 height 64
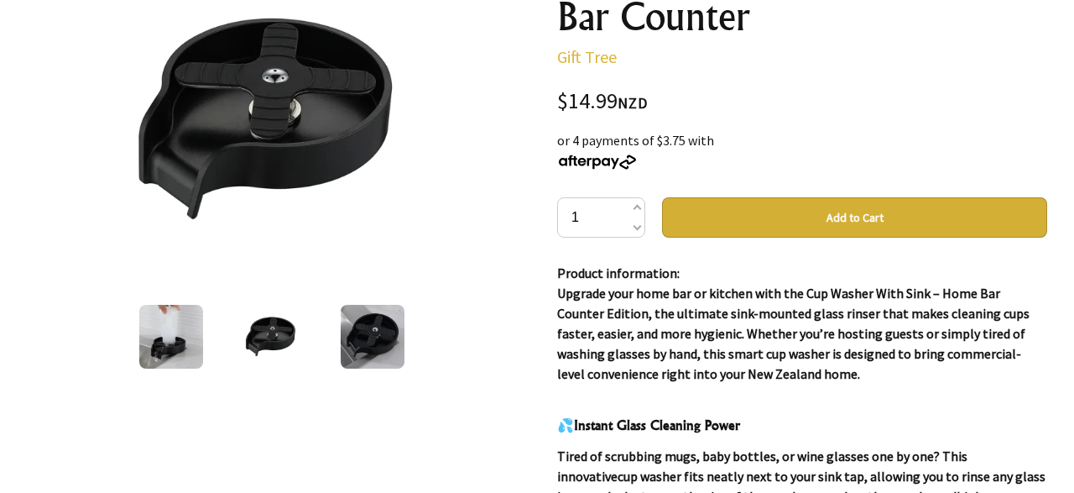
click at [405, 323] on div at bounding box center [372, 336] width 101 height 71
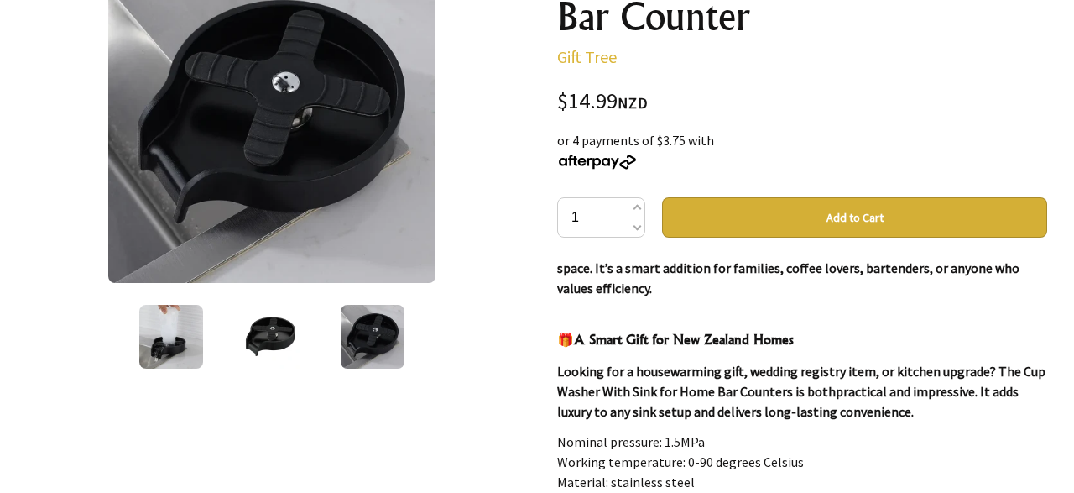
scroll to position [1249, 0]
